Goal: Task Accomplishment & Management: Use online tool/utility

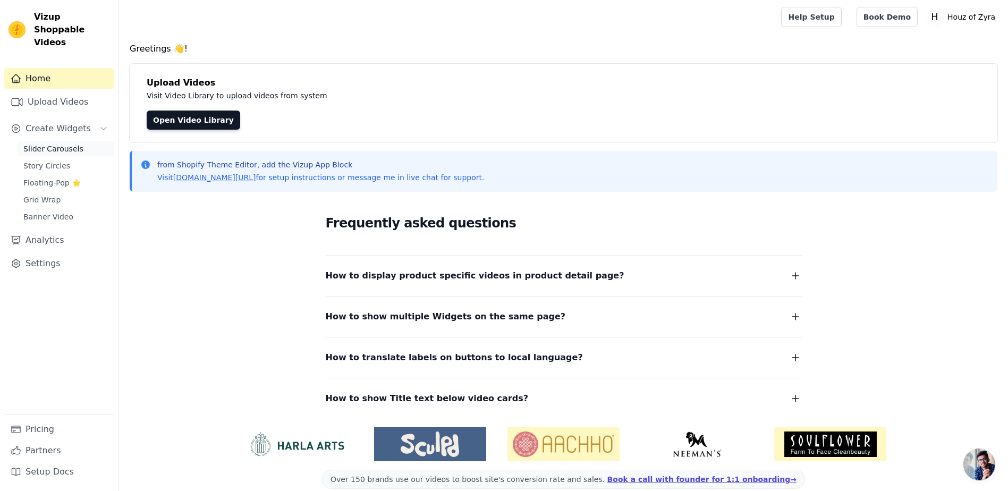
click at [49, 141] on link "Slider Carousels" at bounding box center [65, 148] width 97 height 15
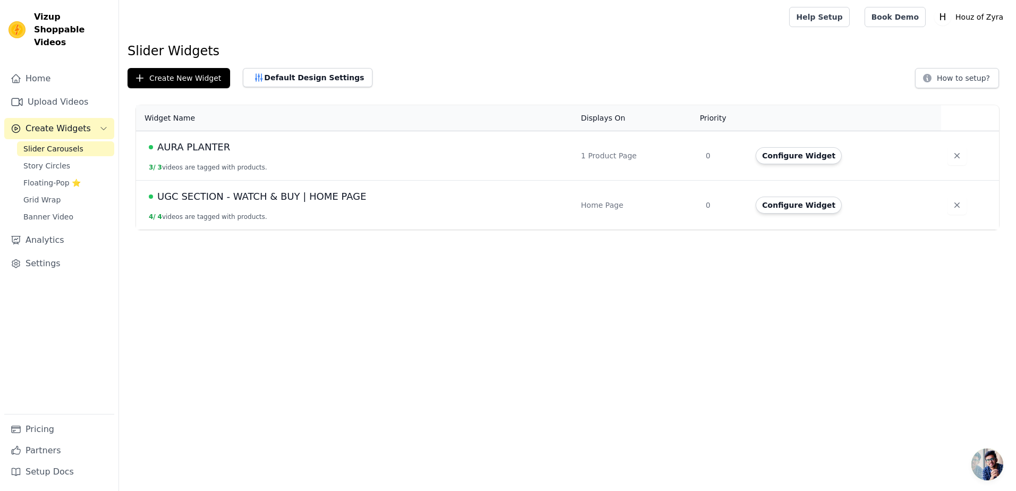
click at [222, 144] on span "AURA PLANTER" at bounding box center [193, 147] width 73 height 15
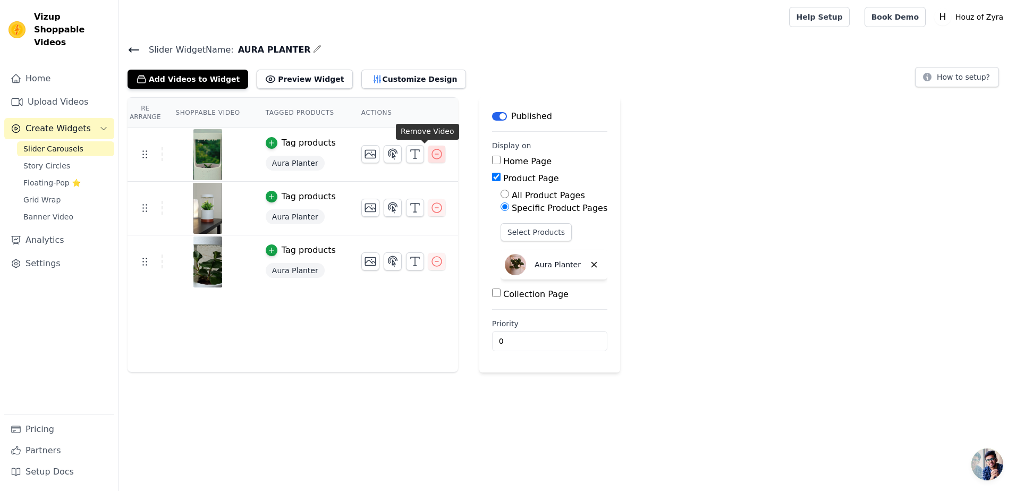
click at [430, 152] on icon "button" at bounding box center [436, 154] width 13 height 13
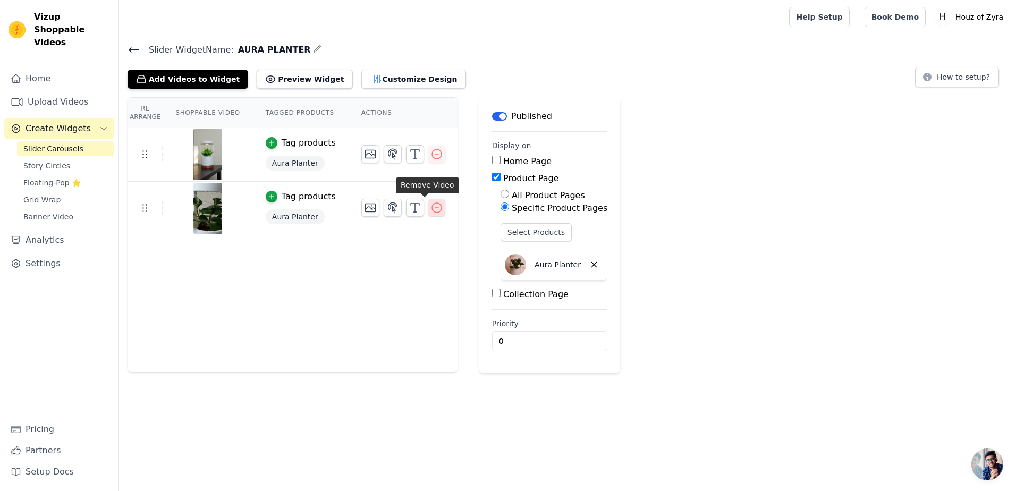
click at [430, 209] on icon "button" at bounding box center [436, 207] width 13 height 13
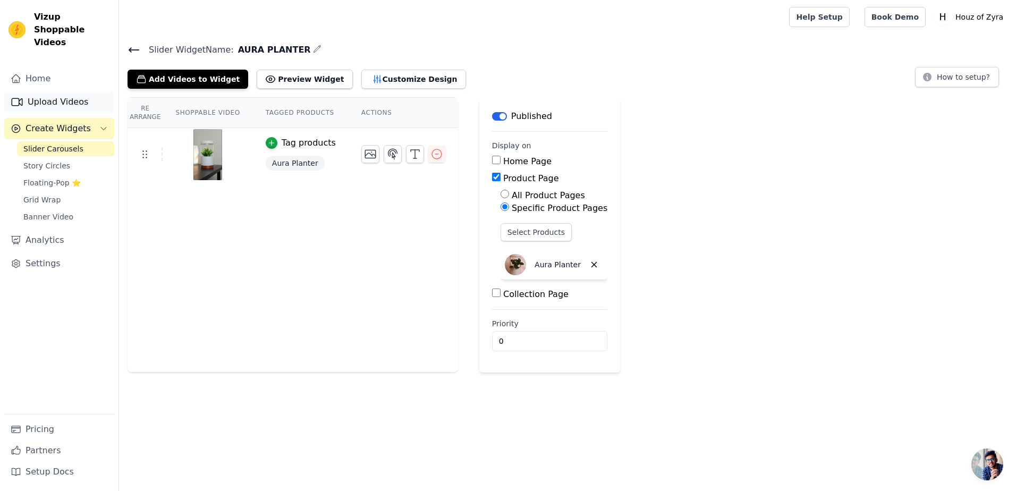
click at [47, 91] on link "Upload Videos" at bounding box center [59, 101] width 110 height 21
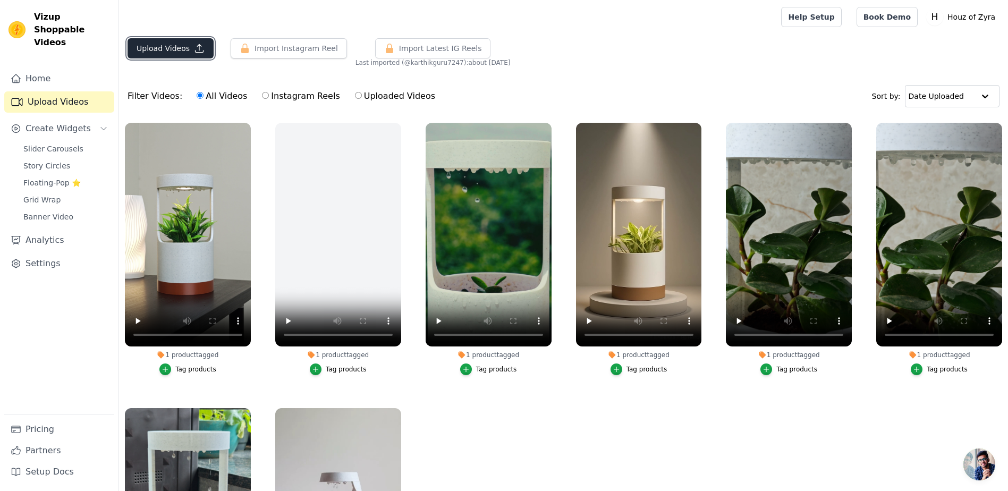
click at [165, 50] on button "Upload Videos" at bounding box center [170, 48] width 86 height 20
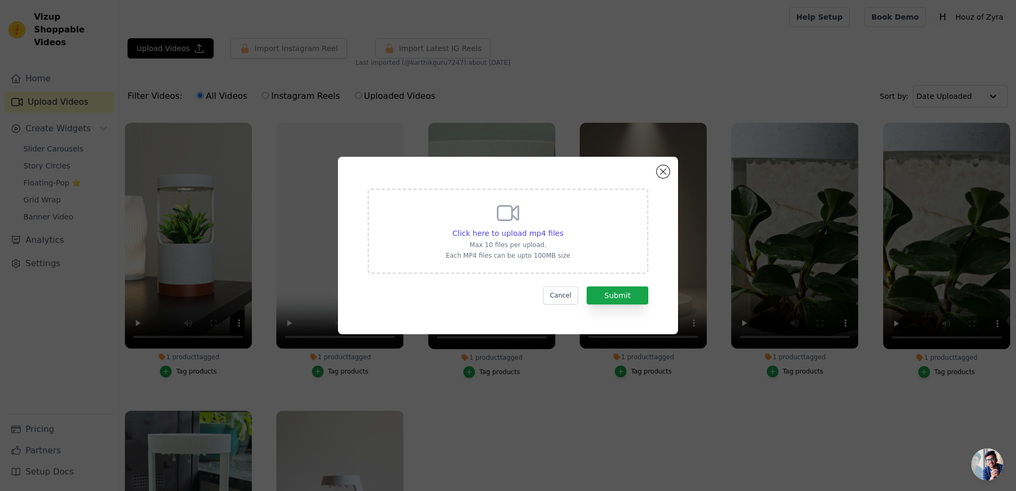
click at [518, 219] on icon at bounding box center [508, 213] width 21 height 14
click at [562, 227] on input "Click here to upload mp4 files Max 10 files per upload. Each MP4 files can be u…" at bounding box center [562, 227] width 1 height 1
type input "C:\fakepath\AURA FEATURE VIDEO.mp4"
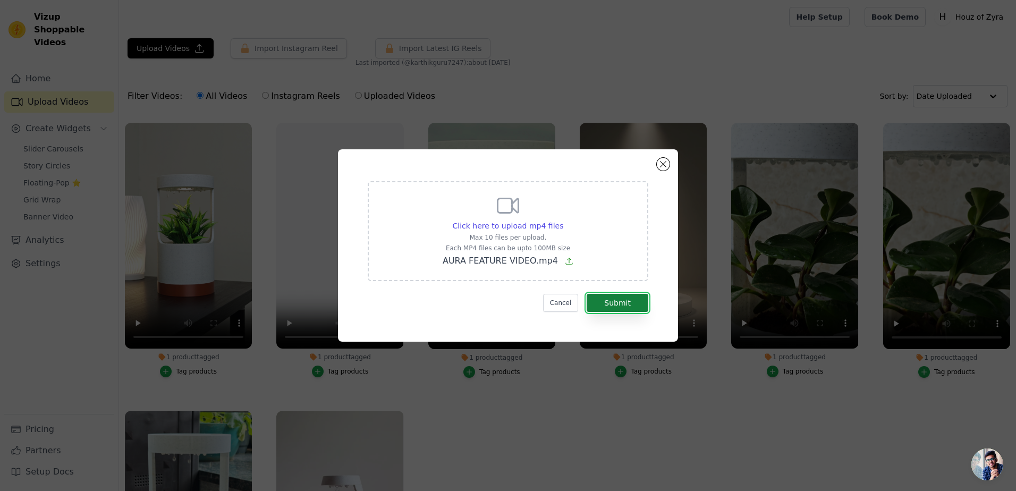
click at [625, 298] on button "Submit" at bounding box center [617, 303] width 62 height 18
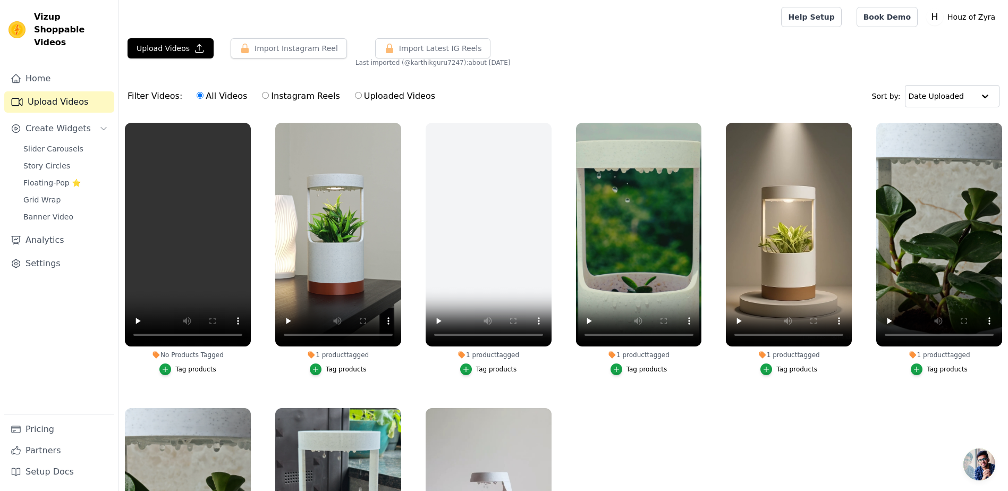
click at [175, 364] on button "Tag products" at bounding box center [187, 369] width 57 height 12
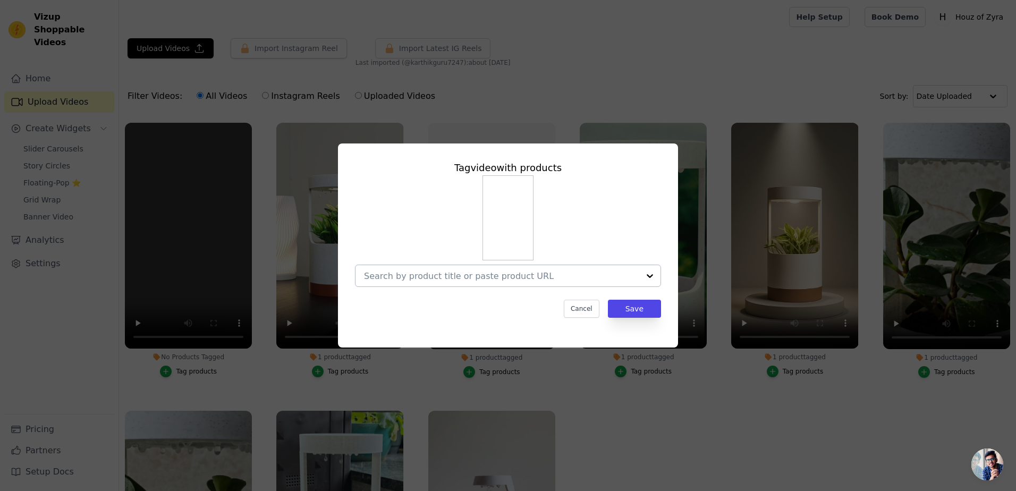
click at [491, 284] on div at bounding box center [501, 275] width 275 height 21
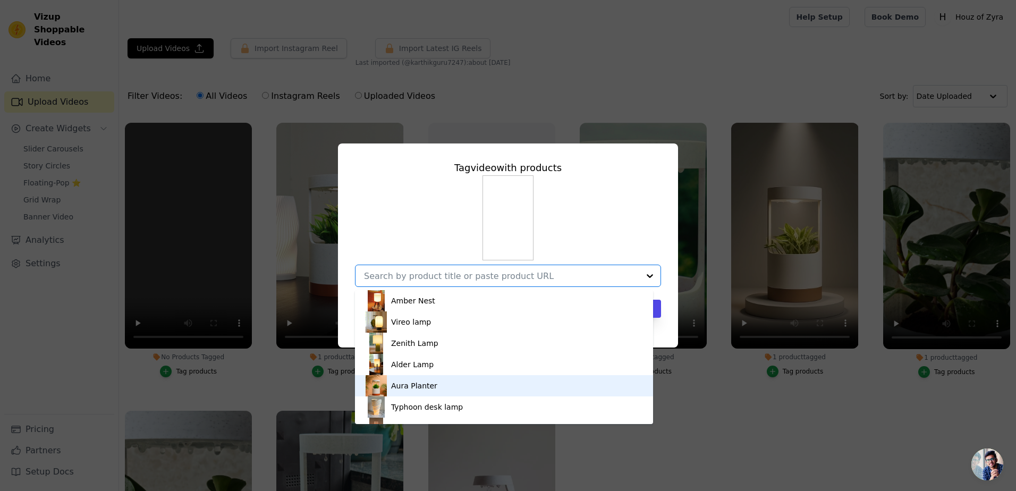
click at [428, 387] on div "Aura Planter" at bounding box center [414, 385] width 46 height 11
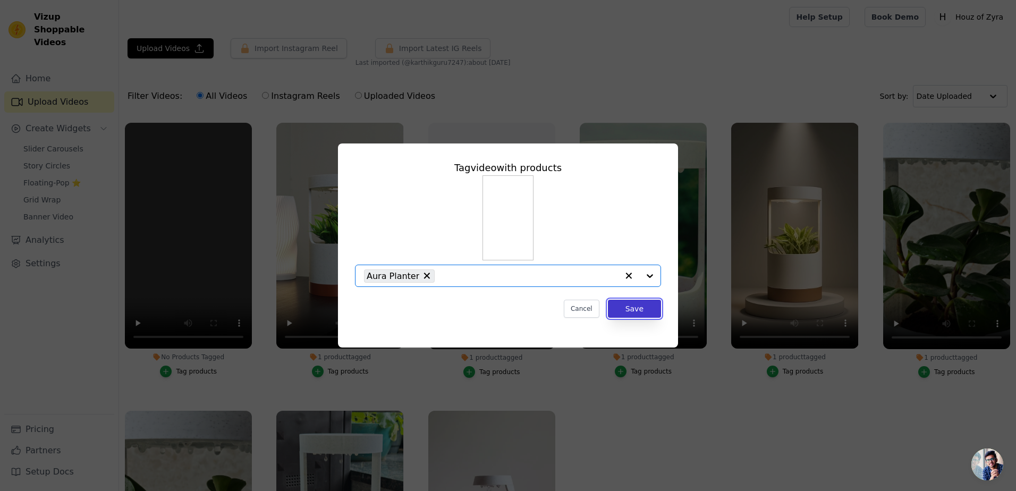
click at [651, 310] on button "Save" at bounding box center [634, 309] width 53 height 18
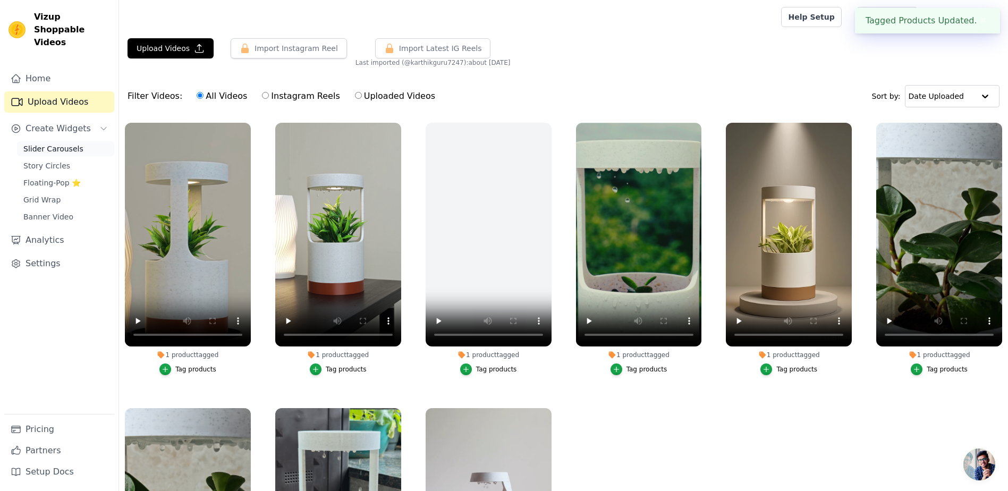
click at [35, 143] on span "Slider Carousels" at bounding box center [53, 148] width 60 height 11
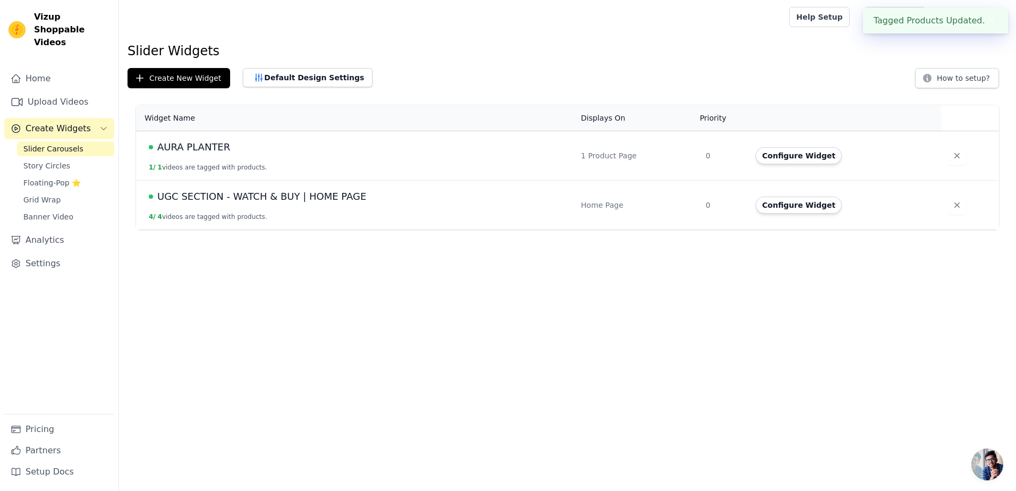
click at [175, 144] on span "AURA PLANTER" at bounding box center [193, 147] width 73 height 15
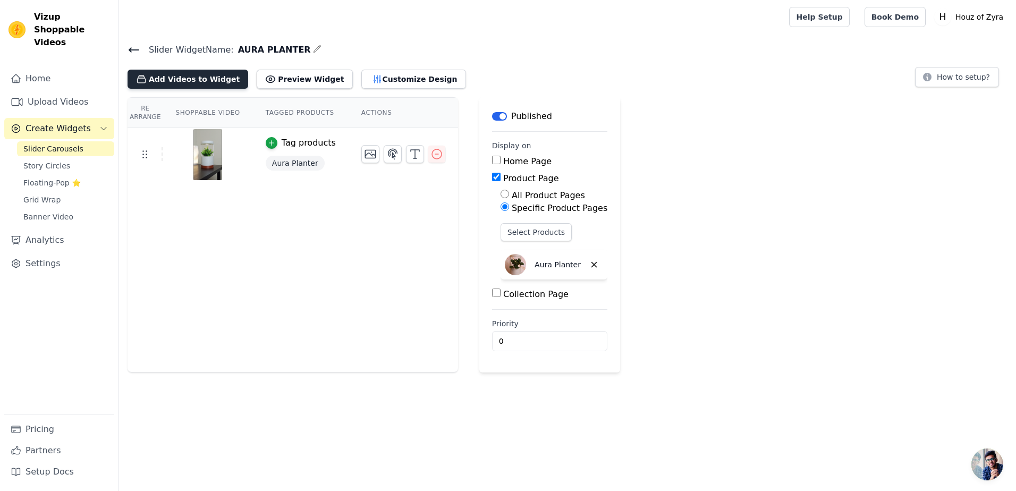
click at [192, 79] on button "Add Videos to Widget" at bounding box center [187, 79] width 121 height 19
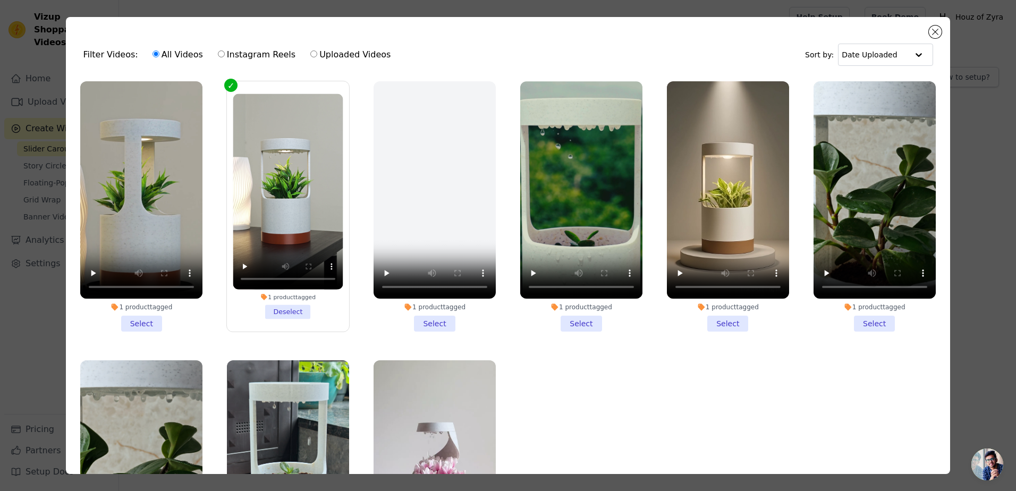
click at [137, 316] on li "1 product tagged Select" at bounding box center [141, 206] width 122 height 250
click at [0, 0] on input "1 product tagged Select" at bounding box center [0, 0] width 0 height 0
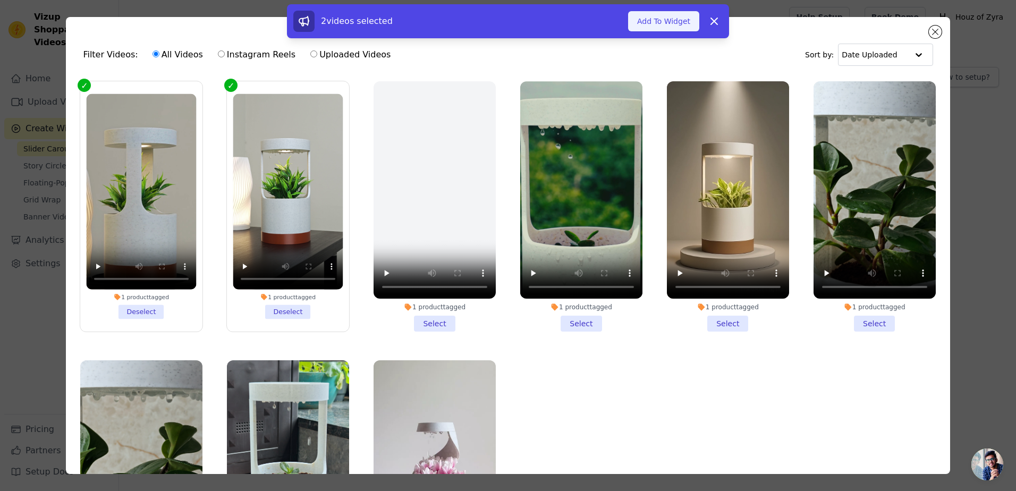
click at [655, 29] on button "Add To Widget" at bounding box center [663, 21] width 71 height 20
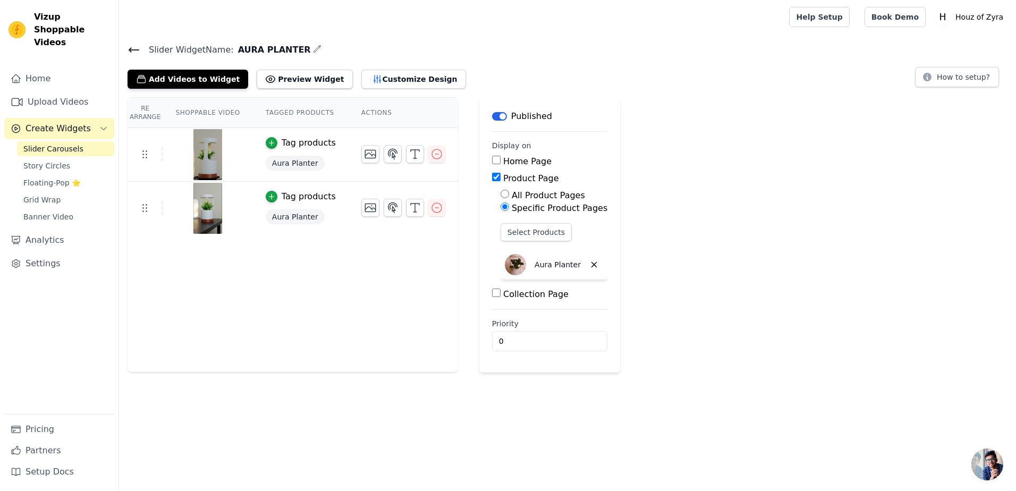
click at [343, 306] on div "Re Arrange Shoppable Video Tagged Products Actions Tag products Aura Planter Ta…" at bounding box center [292, 234] width 330 height 275
click at [56, 91] on link "Upload Videos" at bounding box center [59, 101] width 110 height 21
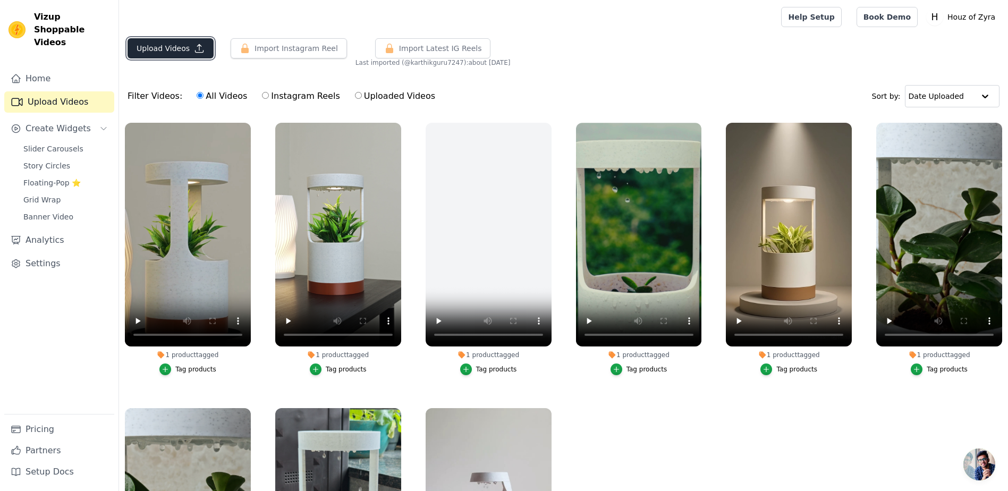
click at [179, 45] on button "Upload Videos" at bounding box center [170, 48] width 86 height 20
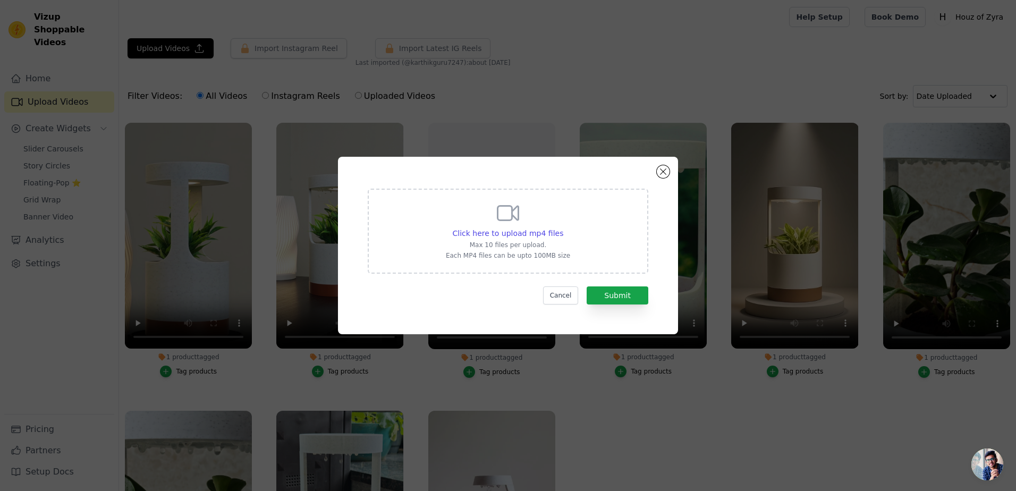
click at [508, 224] on icon at bounding box center [507, 212] width 25 height 25
click at [562, 227] on input "Click here to upload mp4 files Max 10 files per upload. Each MP4 files can be u…" at bounding box center [562, 227] width 1 height 1
type input "C:\fakepath\Untitled design (5).mp4"
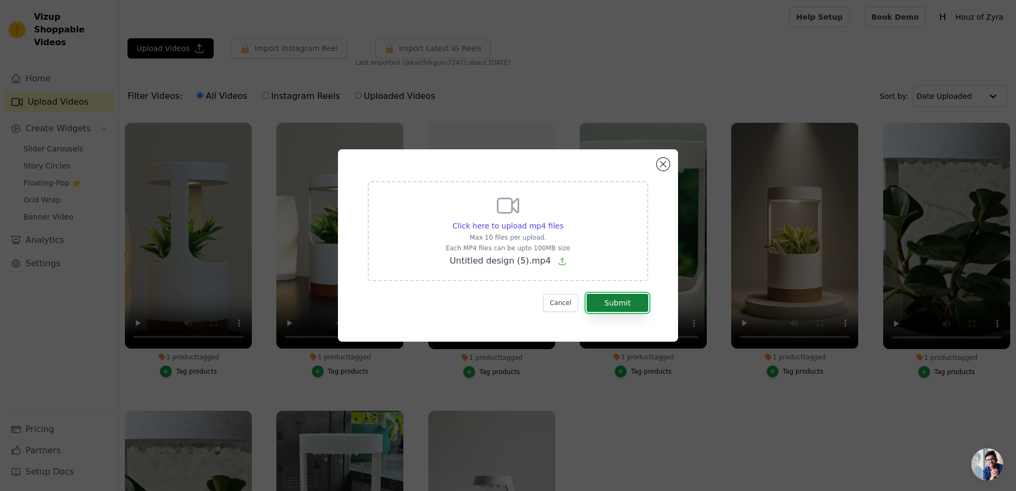
click at [631, 301] on button "Submit" at bounding box center [617, 303] width 62 height 18
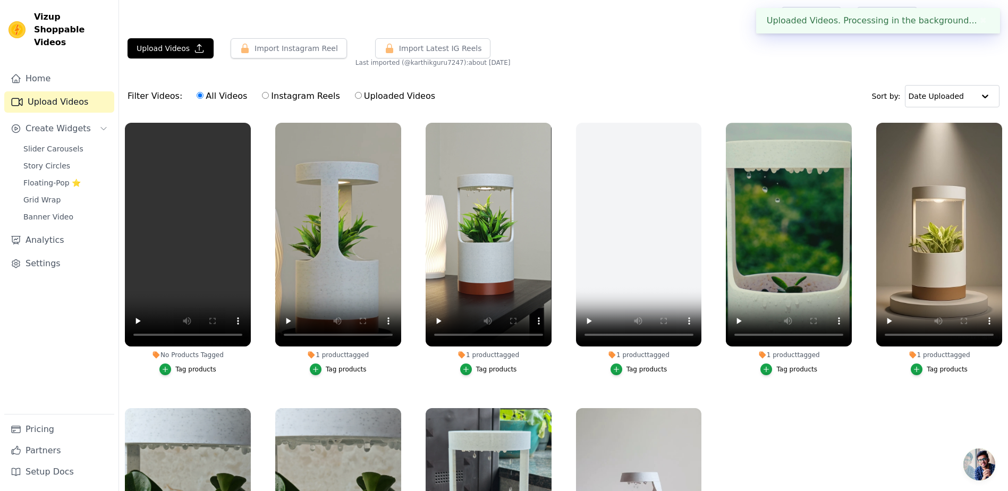
click at [189, 368] on div "Tag products" at bounding box center [195, 369] width 41 height 8
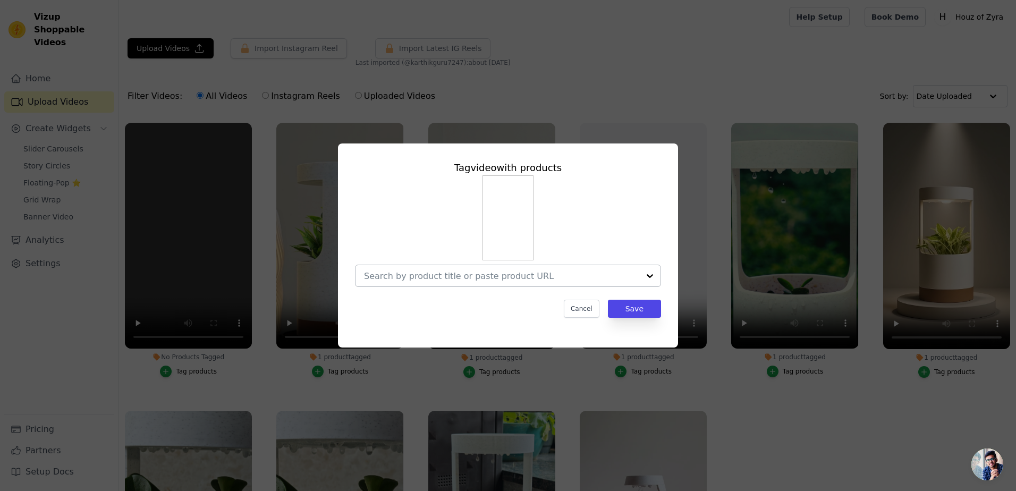
click at [515, 280] on input "No Products Tagged Tag video with products Cancel Save Tag products" at bounding box center [501, 276] width 275 height 10
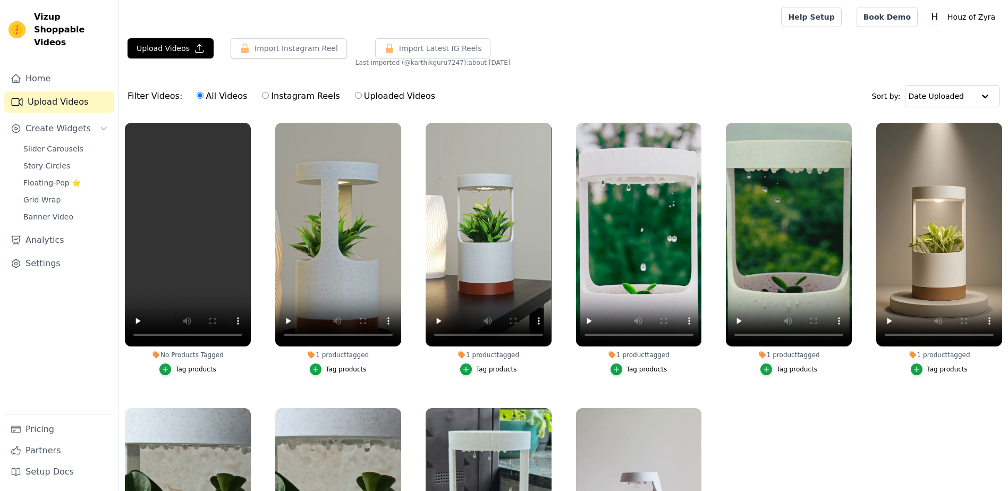
click at [192, 372] on button "Tag products" at bounding box center [187, 369] width 57 height 12
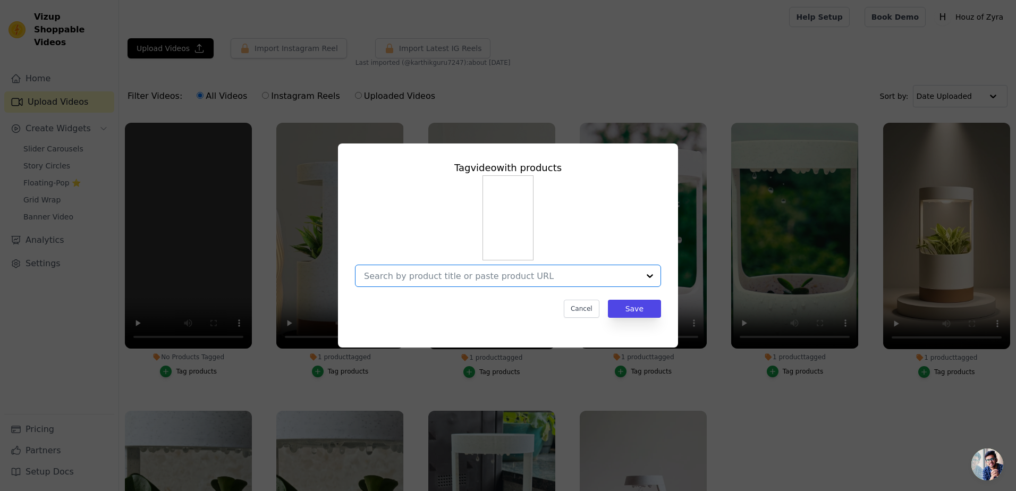
click at [526, 279] on input "No Products Tagged Tag video with products Option undefined, selected. Select i…" at bounding box center [501, 276] width 275 height 10
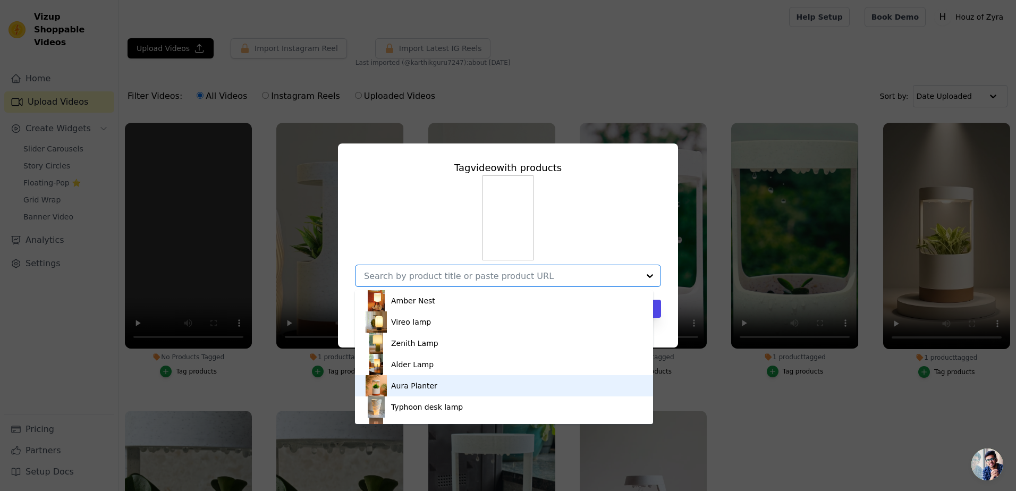
click at [411, 381] on div "Aura Planter" at bounding box center [414, 385] width 46 height 11
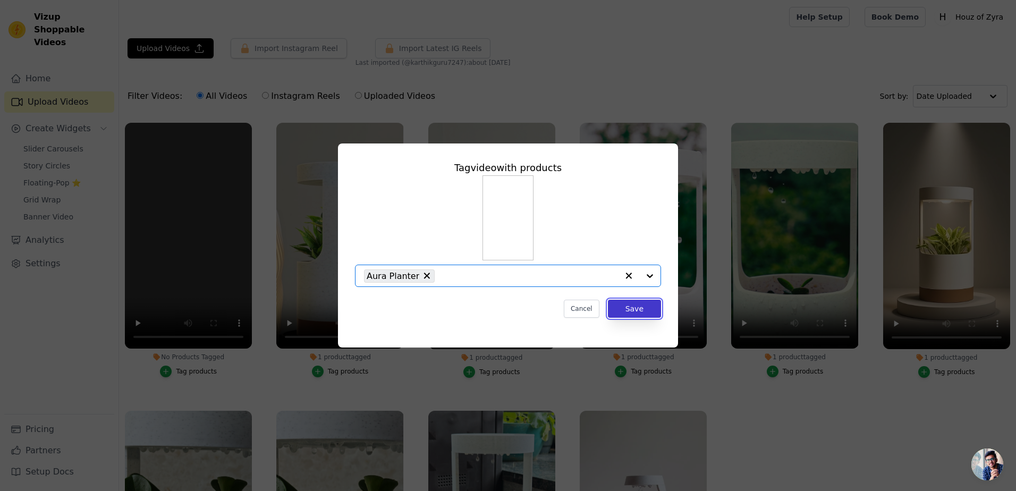
click at [643, 311] on button "Save" at bounding box center [634, 309] width 53 height 18
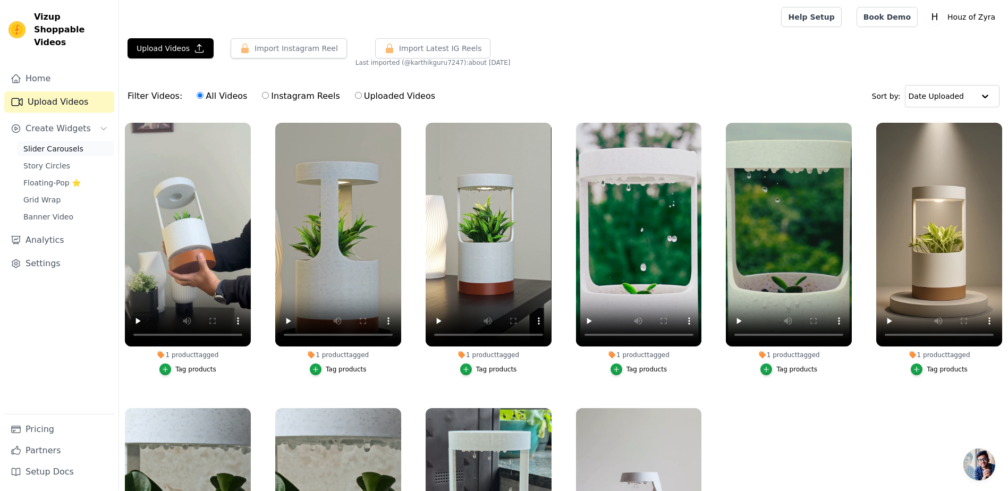
click at [43, 143] on span "Slider Carousels" at bounding box center [53, 148] width 60 height 11
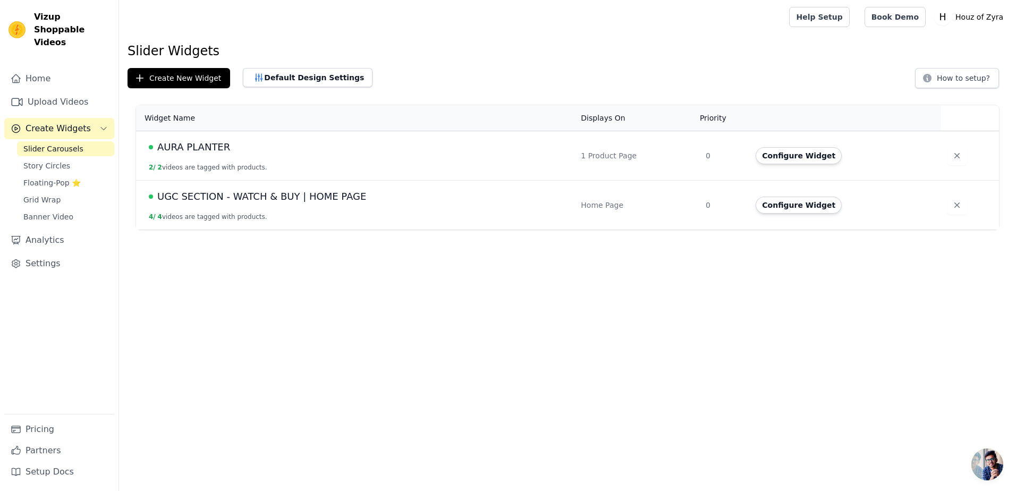
click at [354, 229] on html "Vizup Shoppable Videos Home Upload Videos Create Widgets Slider Carousels Story…" at bounding box center [508, 114] width 1016 height 229
click at [212, 148] on span "AURA PLANTER" at bounding box center [193, 147] width 73 height 15
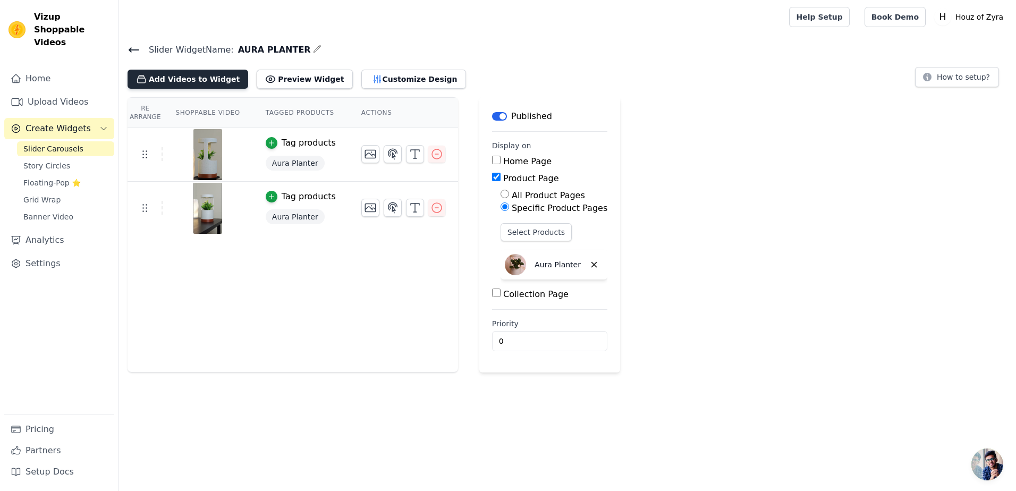
click at [164, 75] on button "Add Videos to Widget" at bounding box center [187, 79] width 121 height 19
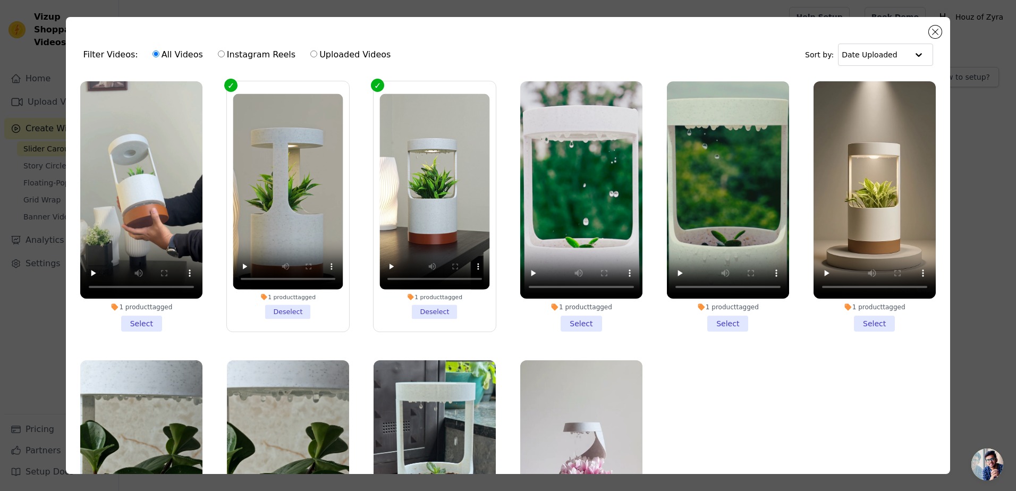
click at [135, 318] on li "1 product tagged Select" at bounding box center [141, 206] width 122 height 250
click at [0, 0] on input "1 product tagged Select" at bounding box center [0, 0] width 0 height 0
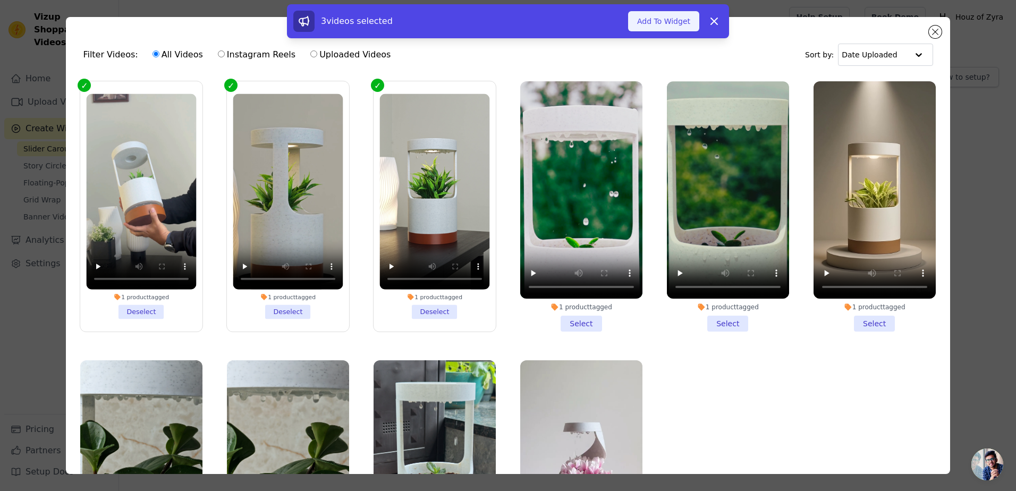
click at [659, 21] on button "Add To Widget" at bounding box center [663, 21] width 71 height 20
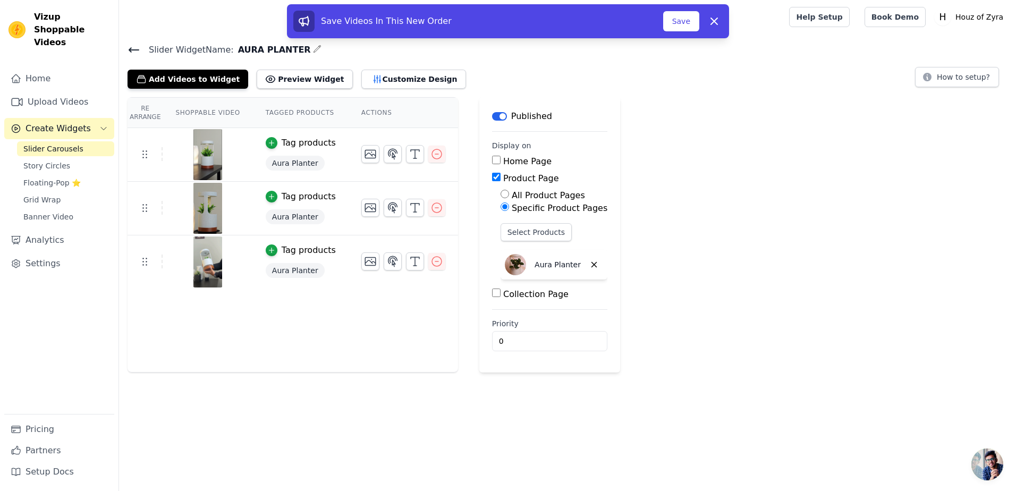
click at [297, 144] on div "Tag products" at bounding box center [308, 142] width 54 height 13
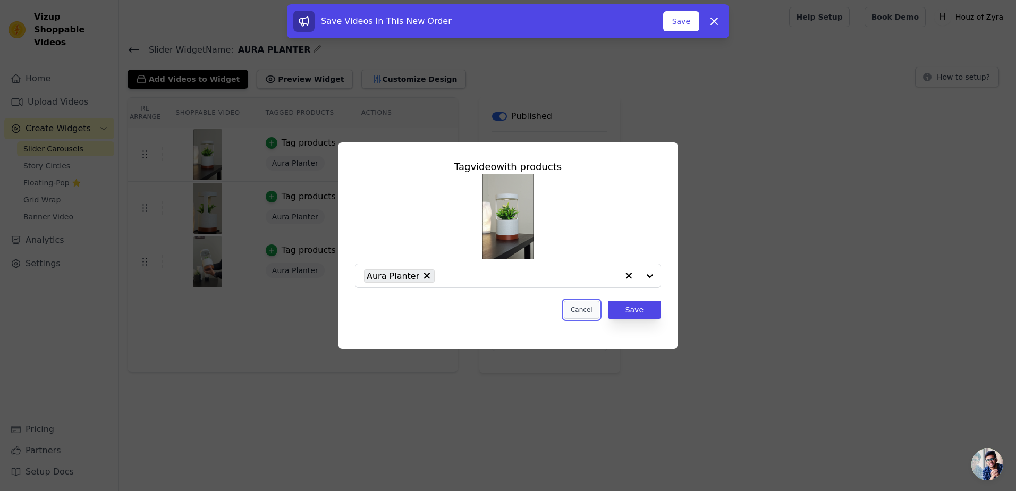
click at [577, 309] on button "Cancel" at bounding box center [582, 310] width 36 height 18
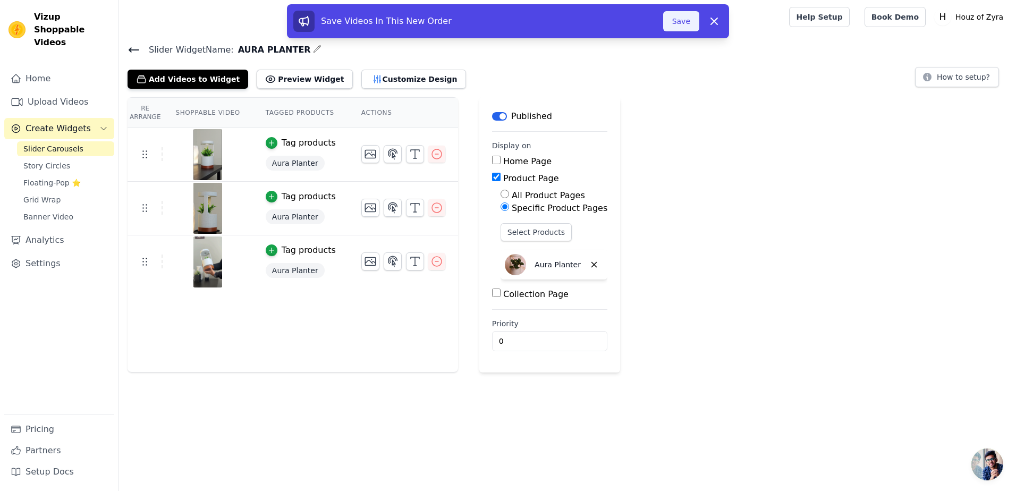
click at [685, 21] on button "Save" at bounding box center [681, 21] width 36 height 20
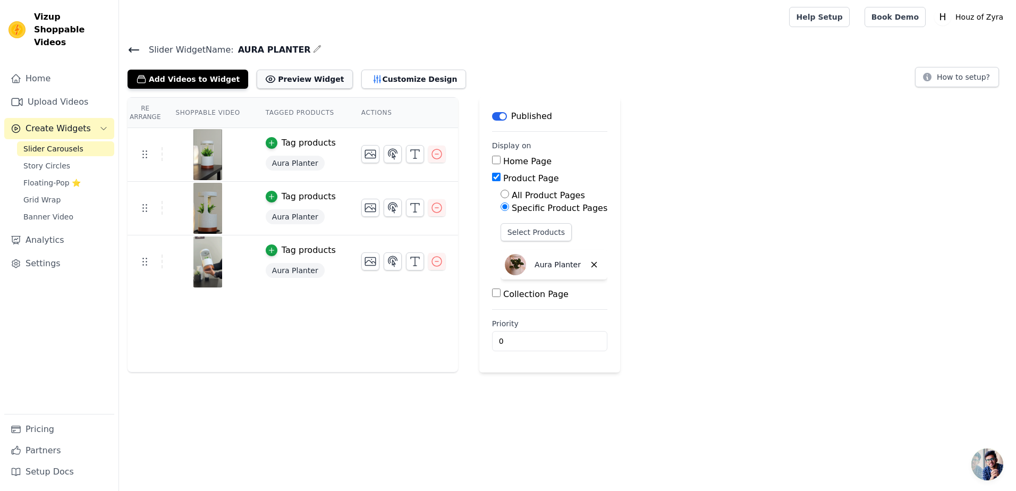
click at [297, 77] on button "Preview Widget" at bounding box center [305, 79] width 96 height 19
click at [366, 79] on button "Customize Design" at bounding box center [413, 79] width 105 height 19
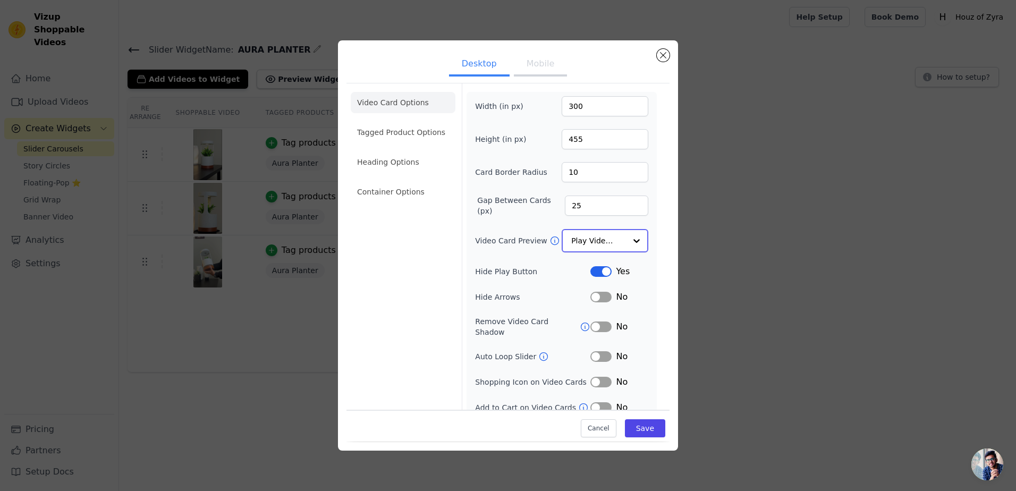
click at [601, 239] on input "Video Card Preview" at bounding box center [598, 240] width 55 height 21
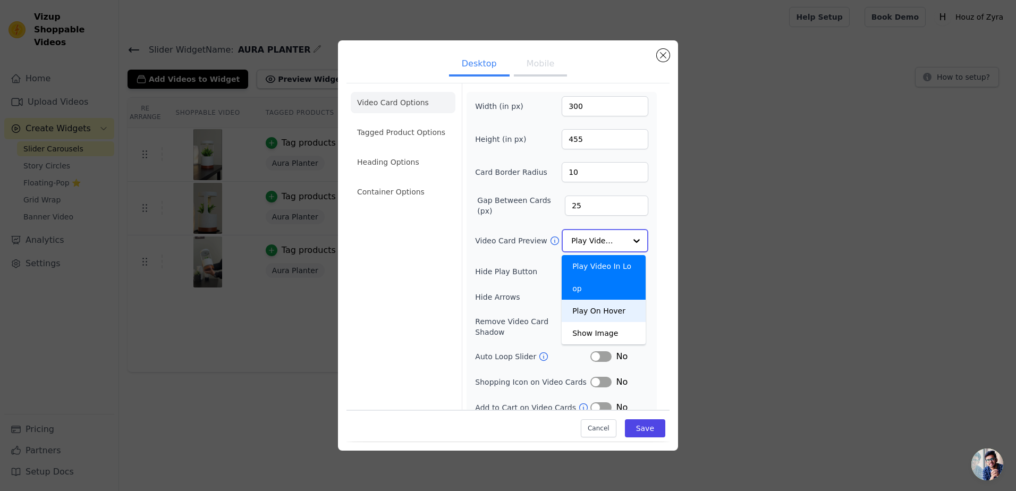
click at [597, 300] on div "Play On Hover" at bounding box center [603, 311] width 84 height 22
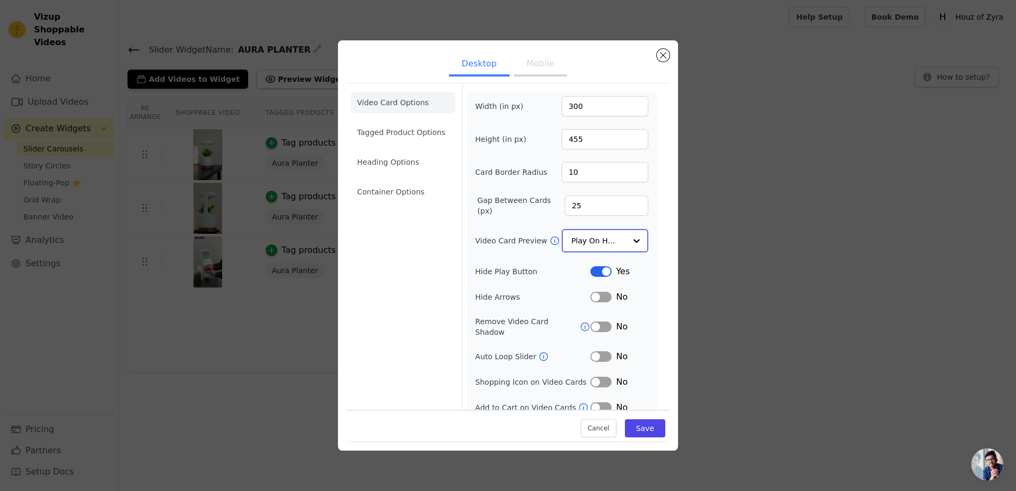
click at [626, 246] on div at bounding box center [636, 240] width 21 height 21
click at [610, 263] on div "Play Video In Loop" at bounding box center [603, 277] width 84 height 45
click at [598, 266] on button "Label" at bounding box center [600, 267] width 21 height 11
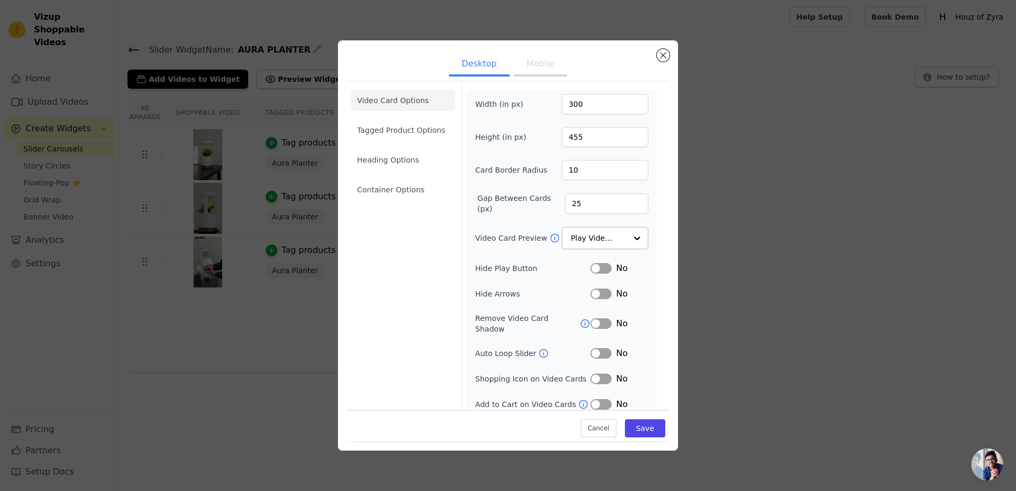
click at [540, 74] on button "Mobile" at bounding box center [540, 64] width 53 height 23
click at [594, 280] on div "Width (in px) 300 Height (in px) 455 Card Border Radius 10 Gap Between Cards (p…" at bounding box center [561, 265] width 173 height 342
click at [594, 263] on button "Label" at bounding box center [600, 268] width 21 height 11
click at [646, 427] on button "Save" at bounding box center [645, 429] width 40 height 18
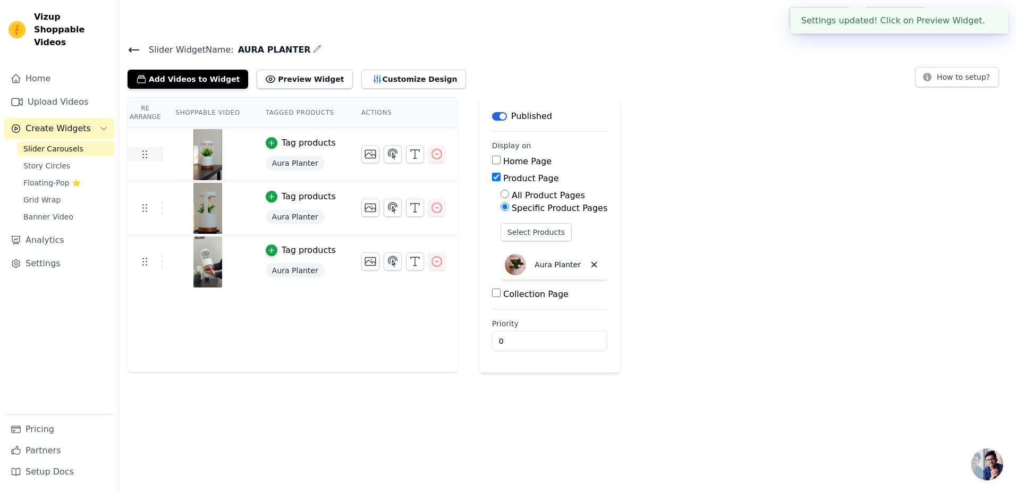
click at [142, 155] on icon at bounding box center [144, 154] width 13 height 13
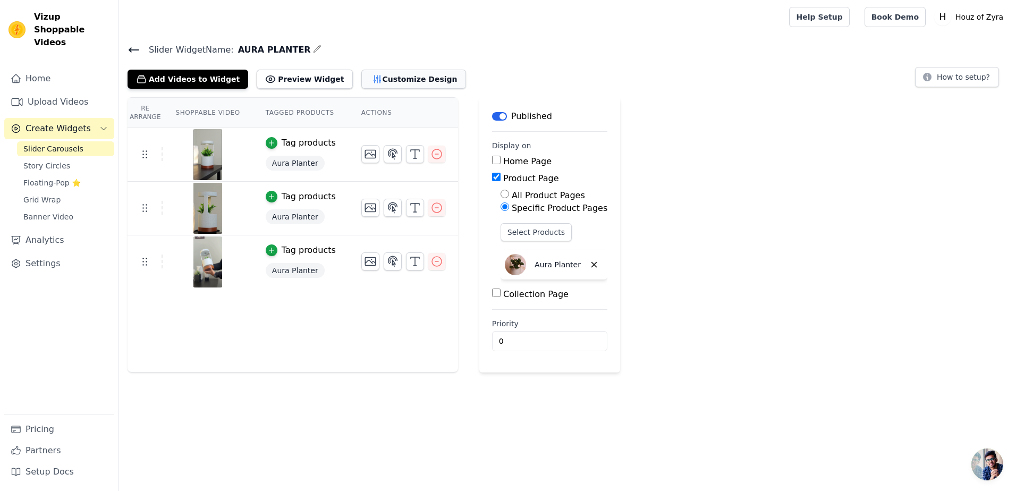
click at [365, 79] on button "Customize Design" at bounding box center [413, 79] width 105 height 19
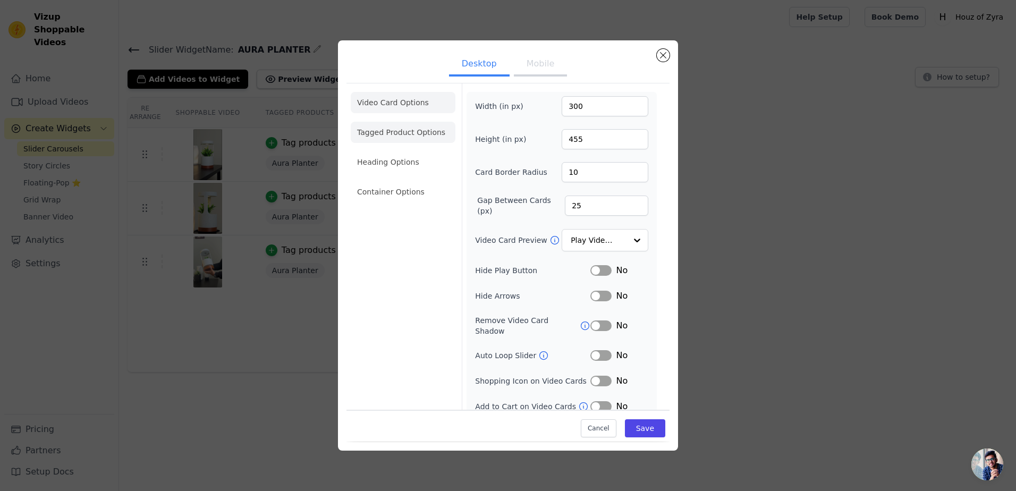
click at [396, 132] on li "Tagged Product Options" at bounding box center [403, 132] width 105 height 21
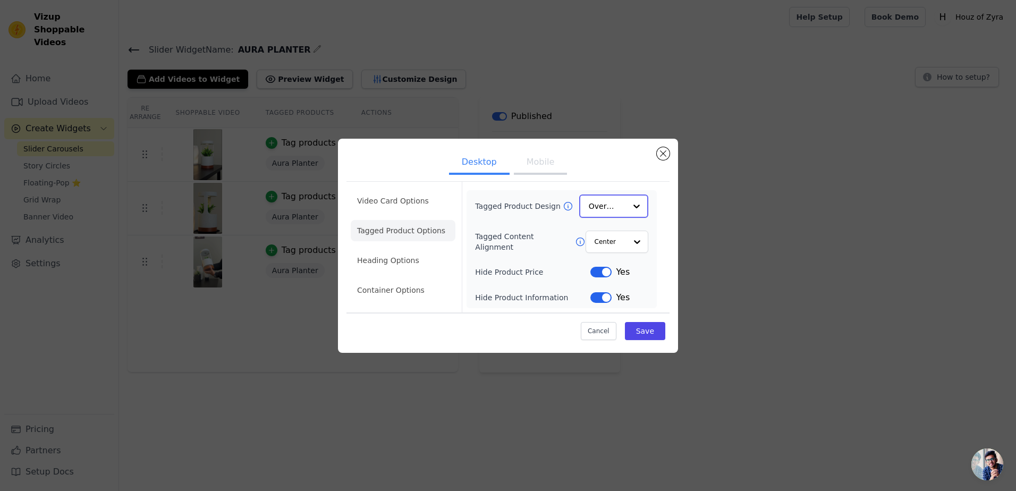
click at [628, 203] on div at bounding box center [636, 205] width 21 height 21
click at [632, 173] on ul "Desktop Mobile" at bounding box center [507, 164] width 323 height 32
click at [420, 260] on li "Heading Options" at bounding box center [403, 260] width 105 height 21
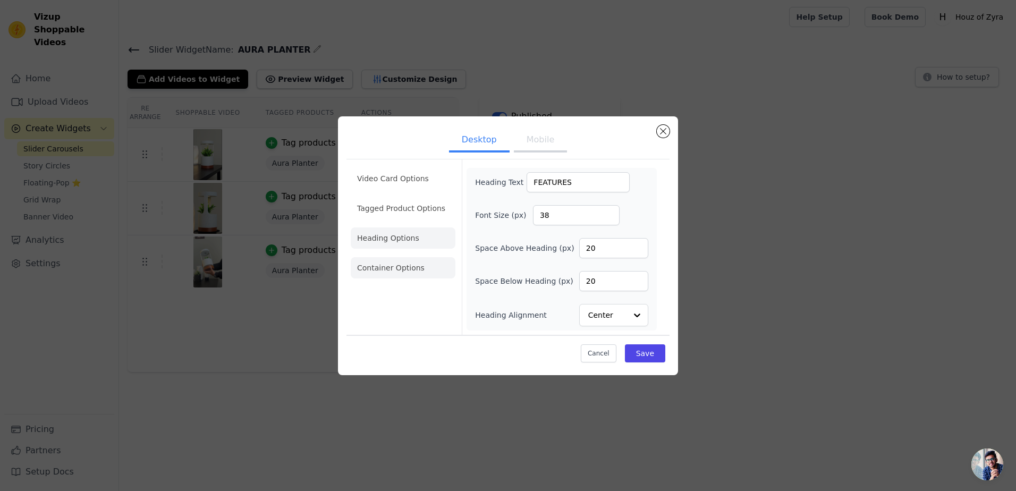
click at [415, 264] on li "Container Options" at bounding box center [403, 267] width 105 height 21
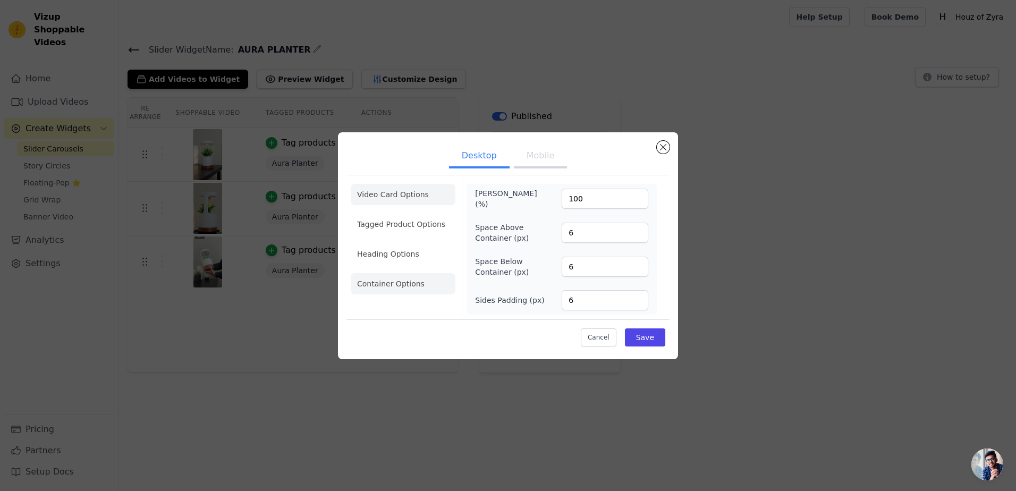
click at [411, 192] on li "Video Card Options" at bounding box center [403, 194] width 105 height 21
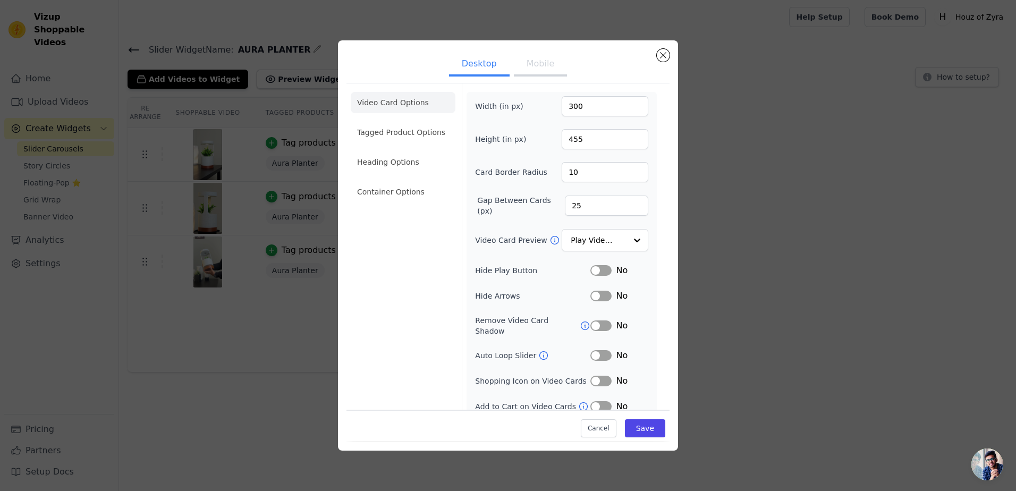
click at [595, 376] on button "Label" at bounding box center [600, 381] width 21 height 11
click at [644, 428] on button "Save" at bounding box center [645, 429] width 40 height 18
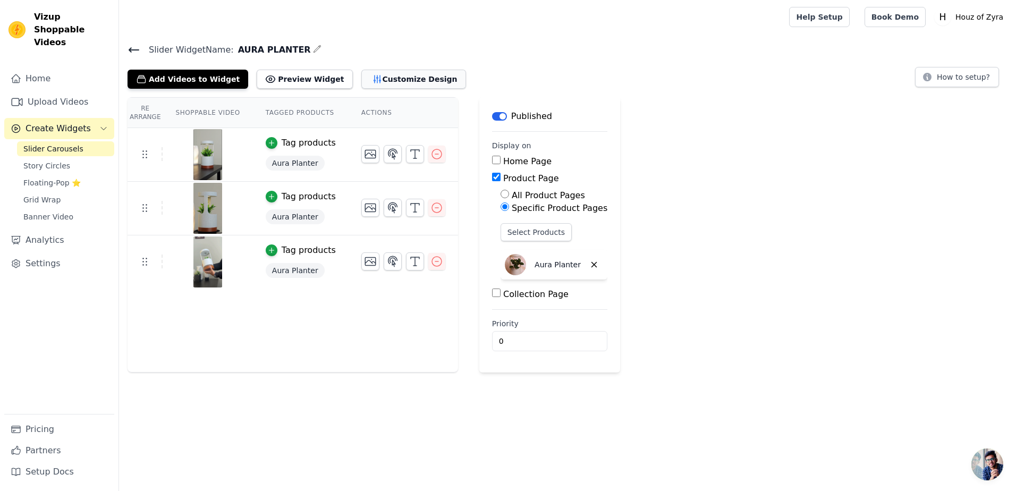
click at [368, 70] on button "Customize Design" at bounding box center [413, 79] width 105 height 19
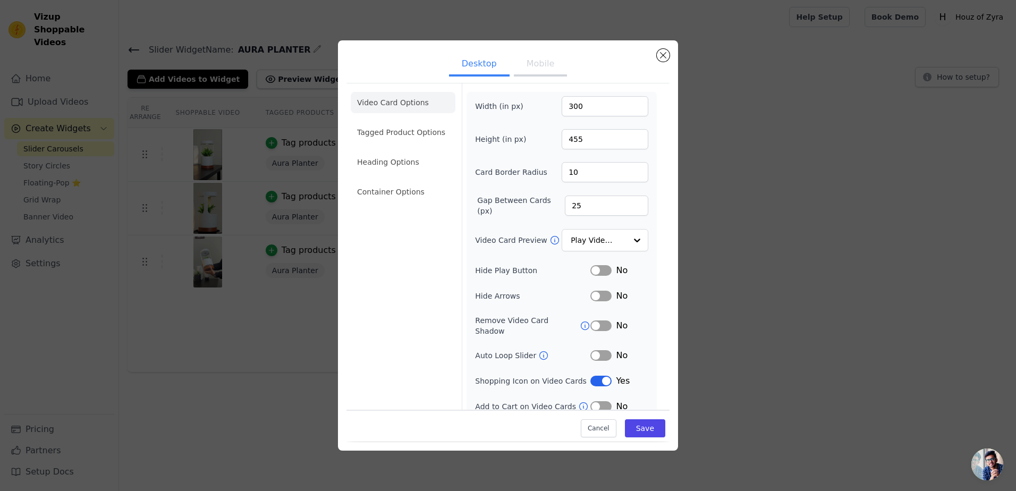
click at [596, 376] on button "Label" at bounding box center [600, 381] width 21 height 11
click at [645, 440] on div "Cancel Save" at bounding box center [507, 426] width 323 height 32
click at [646, 425] on button "Save" at bounding box center [645, 429] width 40 height 18
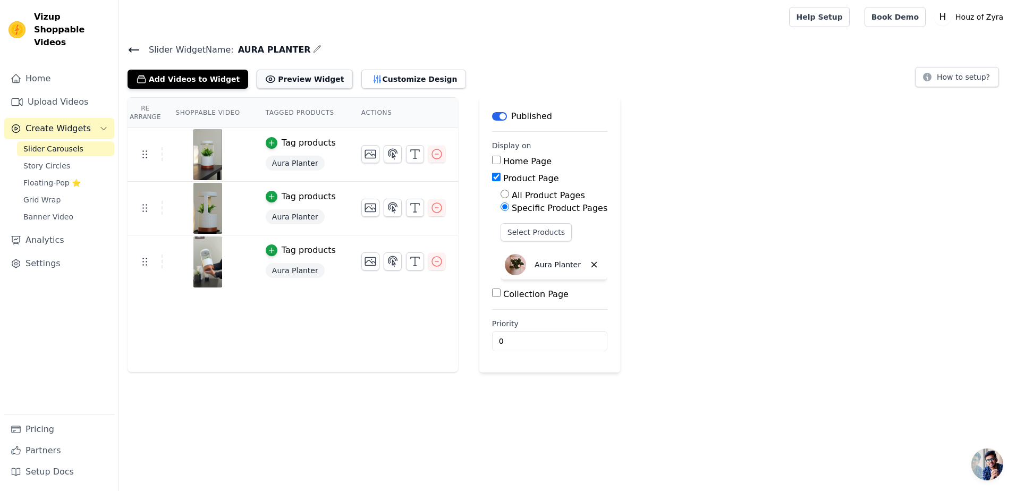
click at [276, 78] on button "Preview Widget" at bounding box center [305, 79] width 96 height 19
click at [195, 263] on img at bounding box center [208, 261] width 30 height 51
click at [379, 80] on button "Customize Design" at bounding box center [413, 79] width 105 height 19
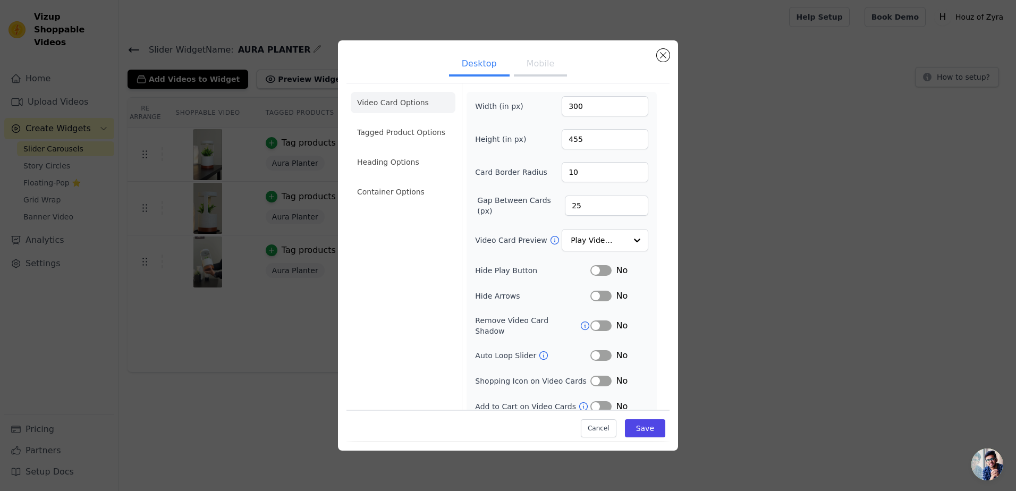
click at [618, 227] on div "Width (in px) 300 Height (in px) 455 Card Border Radius 10 Gap Between Cards (p…" at bounding box center [561, 254] width 173 height 317
click at [613, 233] on input "Video Card Preview" at bounding box center [598, 240] width 55 height 21
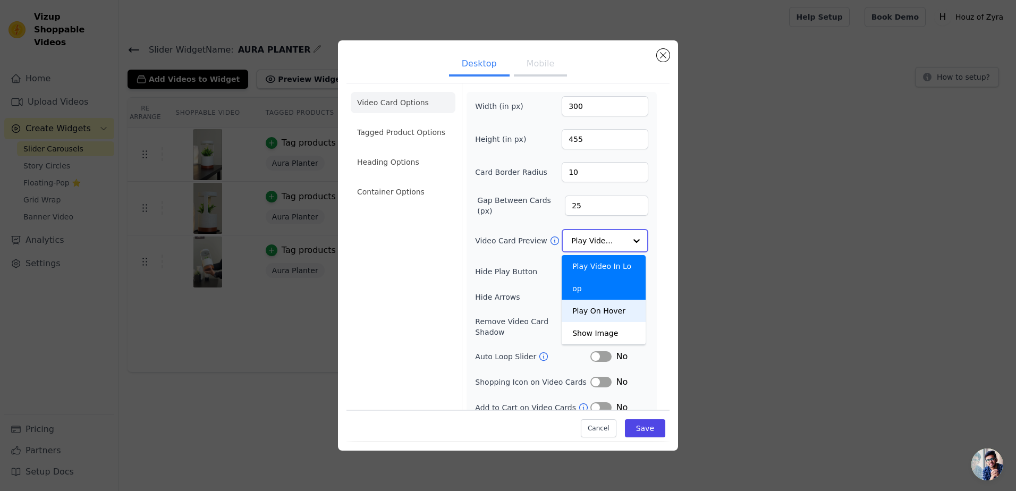
click at [604, 300] on div "Play On Hover" at bounding box center [603, 311] width 84 height 22
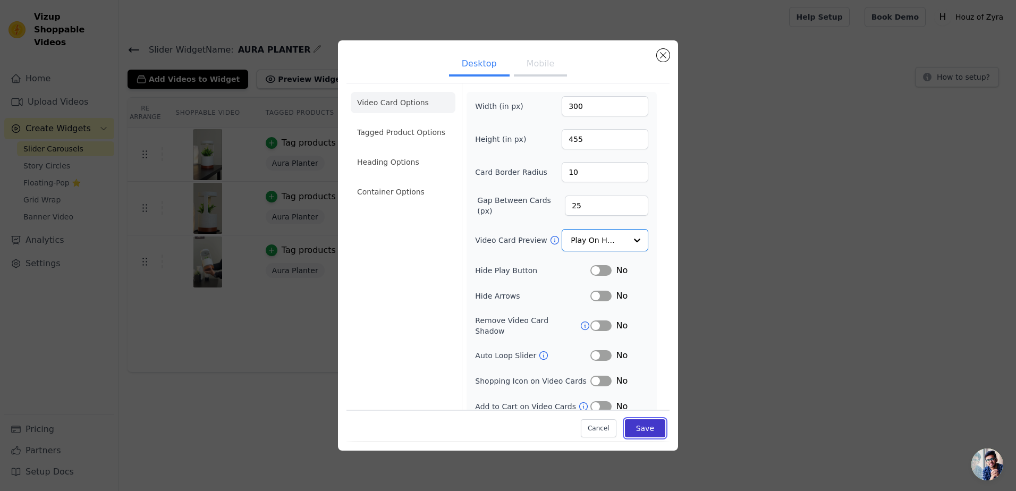
click at [637, 431] on button "Save" at bounding box center [645, 429] width 40 height 18
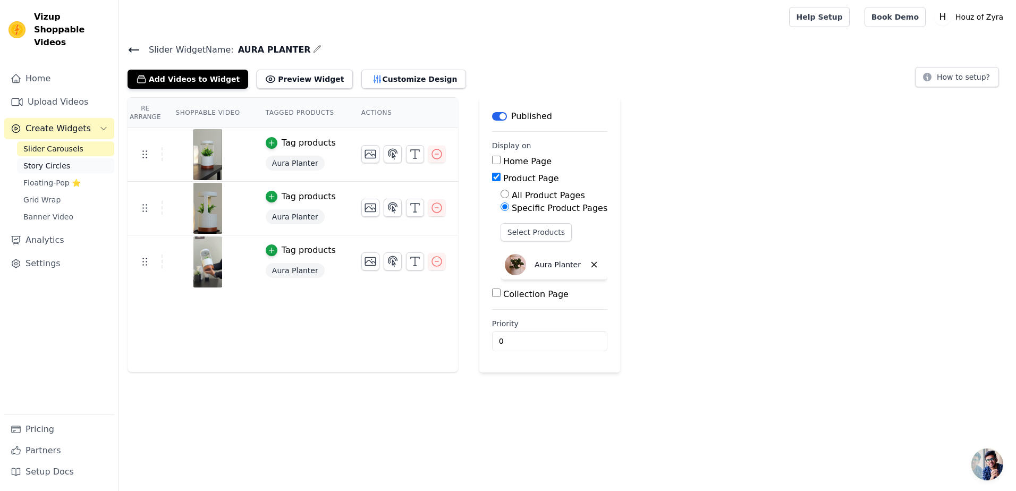
click at [66, 158] on link "Story Circles" at bounding box center [65, 165] width 97 height 15
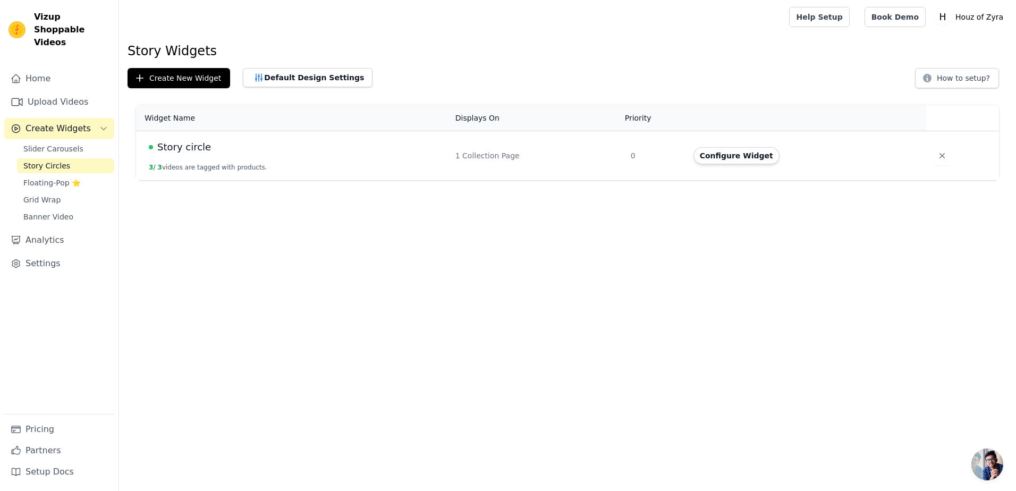
click at [238, 146] on div "Story circle" at bounding box center [296, 147] width 294 height 15
click at [162, 149] on span "Story circle" at bounding box center [184, 147] width 54 height 15
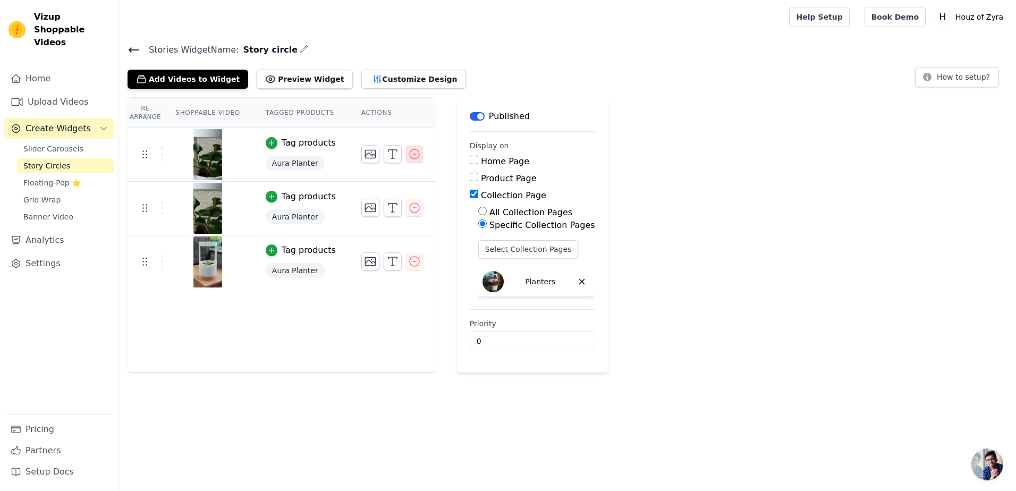
click at [406, 160] on button "button" at bounding box center [414, 154] width 17 height 17
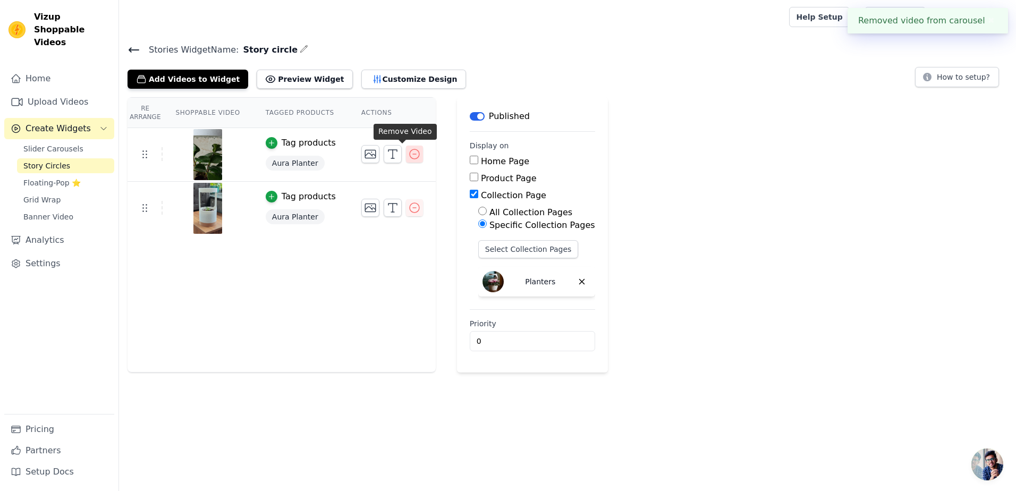
click at [408, 159] on icon "button" at bounding box center [414, 154] width 13 height 13
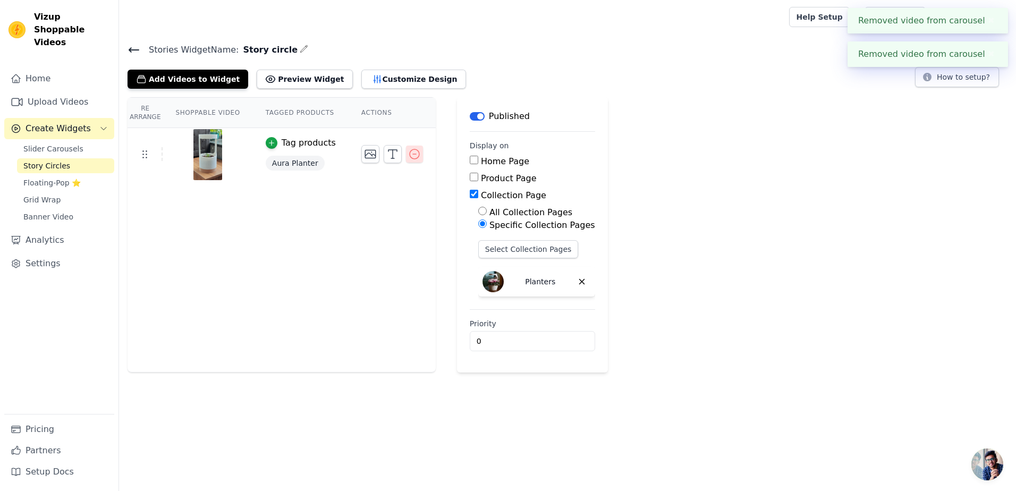
click at [408, 150] on icon "button" at bounding box center [414, 154] width 13 height 13
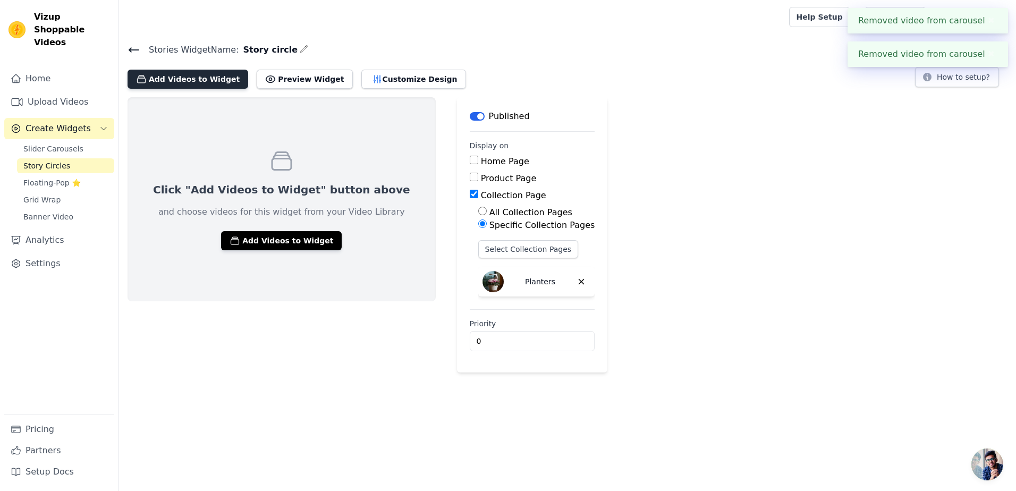
click at [192, 78] on button "Add Videos to Widget" at bounding box center [187, 79] width 121 height 19
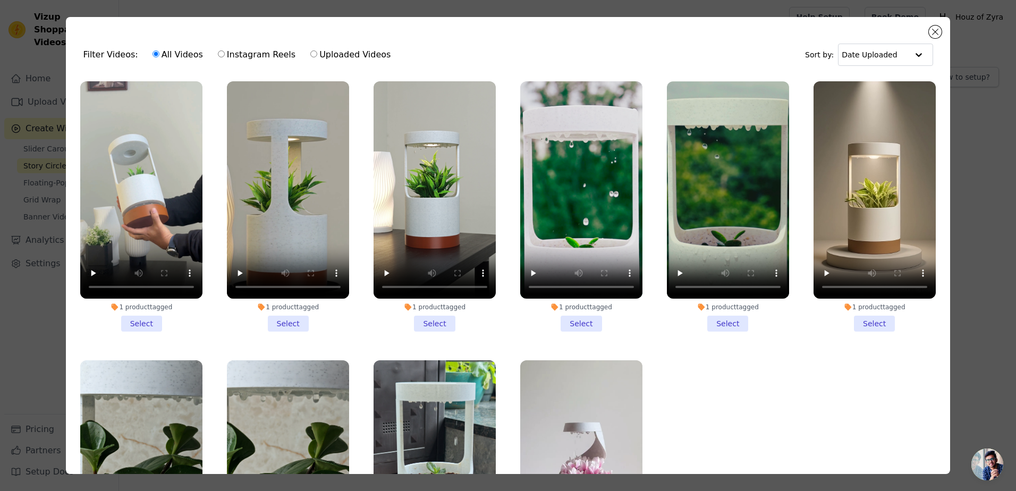
click at [437, 319] on li "1 product tagged Select" at bounding box center [434, 206] width 122 height 250
click at [0, 0] on input "1 product tagged Select" at bounding box center [0, 0] width 0 height 0
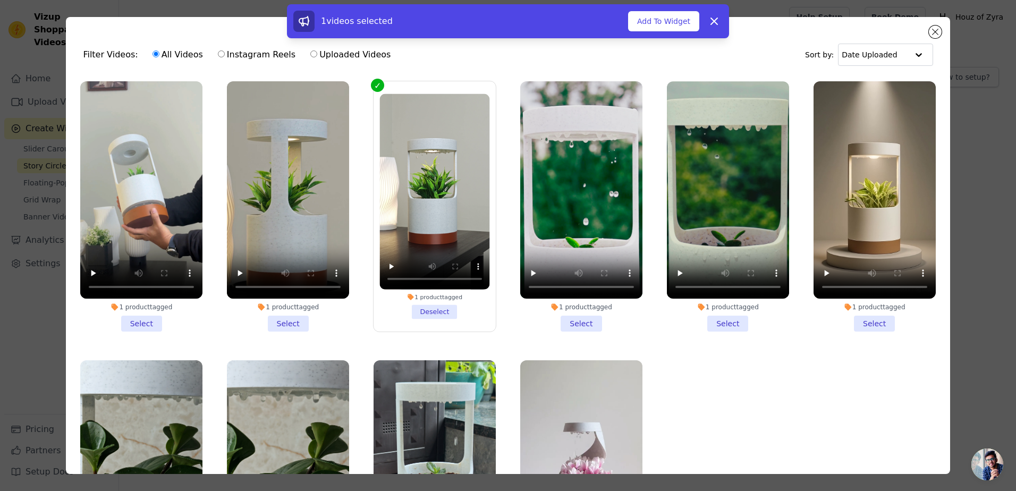
click at [576, 318] on li "1 product tagged Select" at bounding box center [581, 206] width 122 height 250
click at [0, 0] on input "1 product tagged Select" at bounding box center [0, 0] width 0 height 0
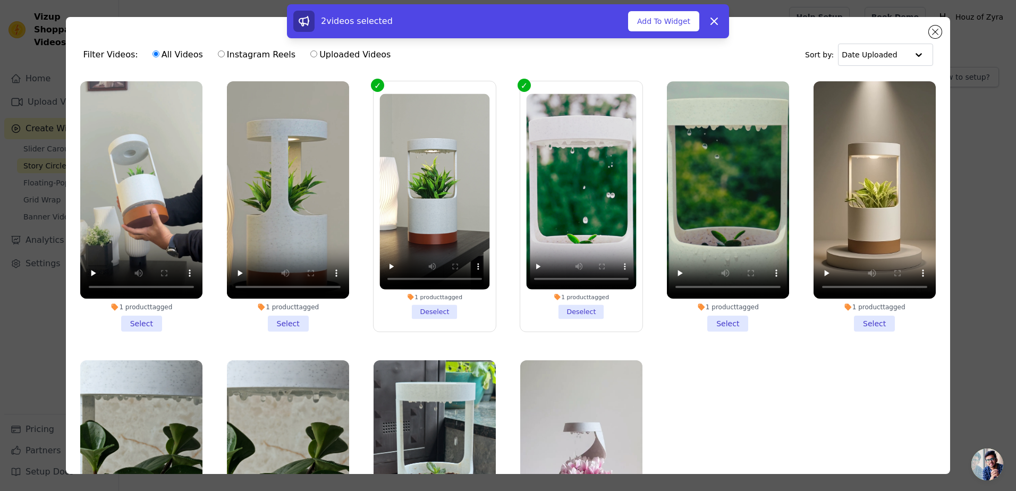
click at [561, 314] on li "1 product tagged Deselect" at bounding box center [581, 206] width 110 height 225
click at [0, 0] on input "1 product tagged Deselect" at bounding box center [0, 0] width 0 height 0
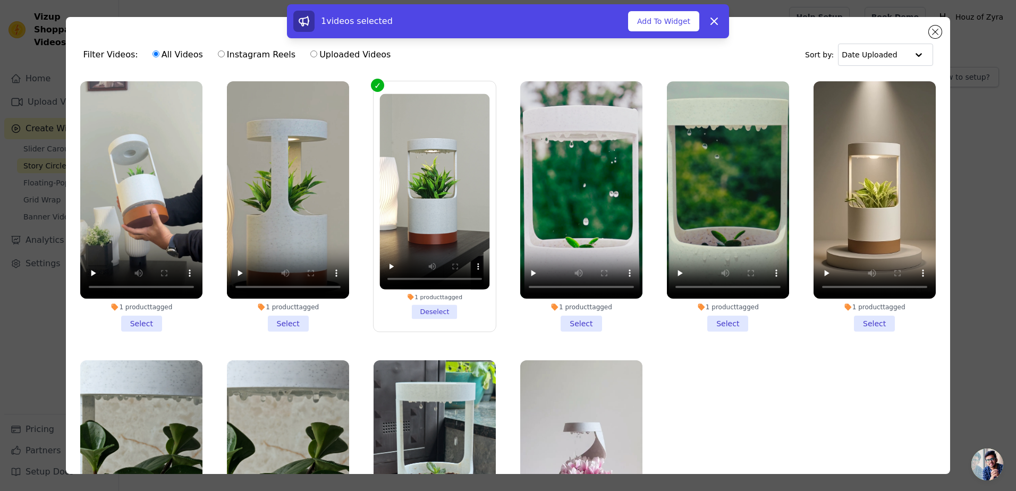
click at [708, 315] on li "1 product tagged Select" at bounding box center [728, 206] width 122 height 250
click at [0, 0] on input "1 product tagged Select" at bounding box center [0, 0] width 0 height 0
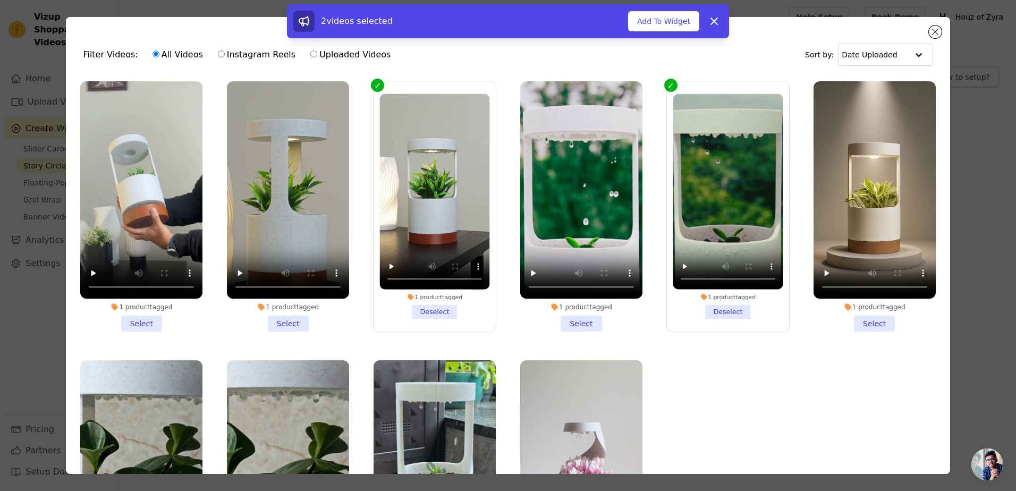
click at [574, 321] on li "1 product tagged Select" at bounding box center [581, 206] width 122 height 250
click at [0, 0] on input "1 product tagged Select" at bounding box center [0, 0] width 0 height 0
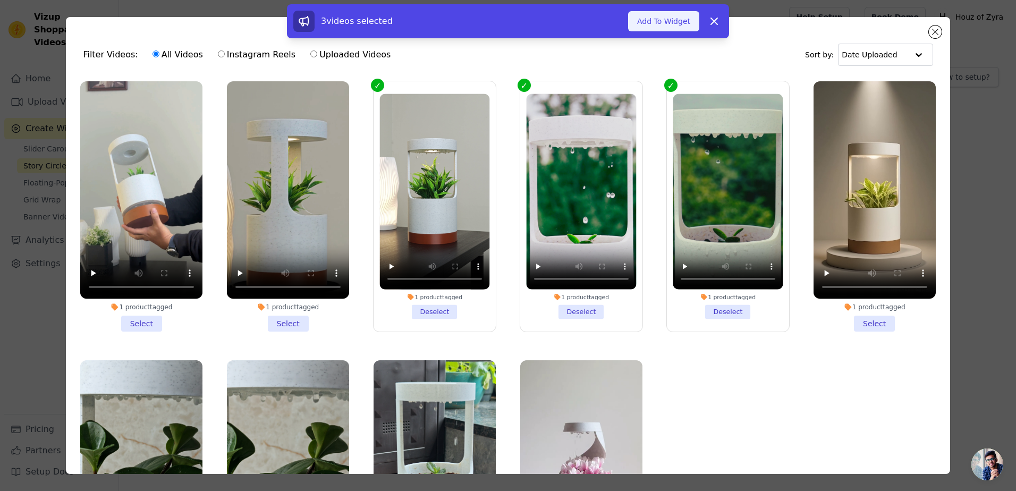
click at [662, 21] on button "Add To Widget" at bounding box center [663, 21] width 71 height 20
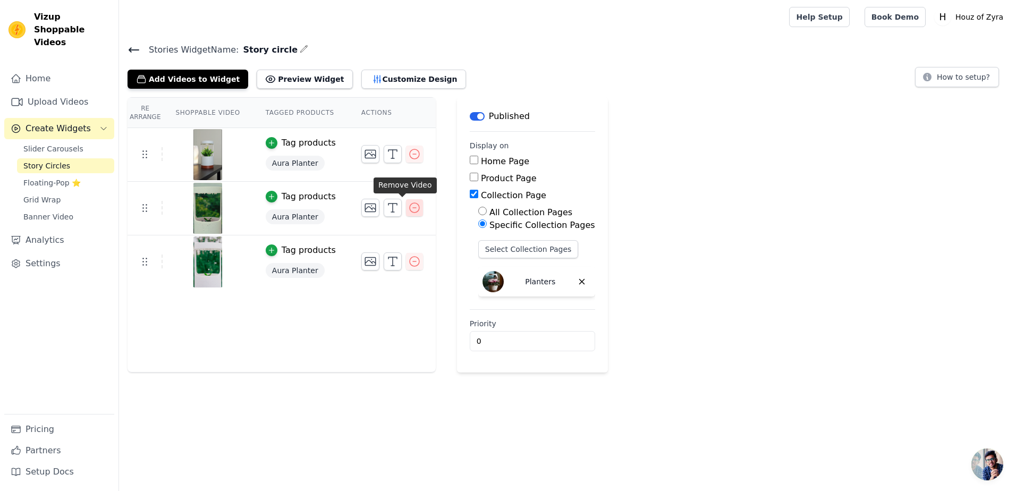
click at [408, 203] on icon "button" at bounding box center [414, 207] width 13 height 13
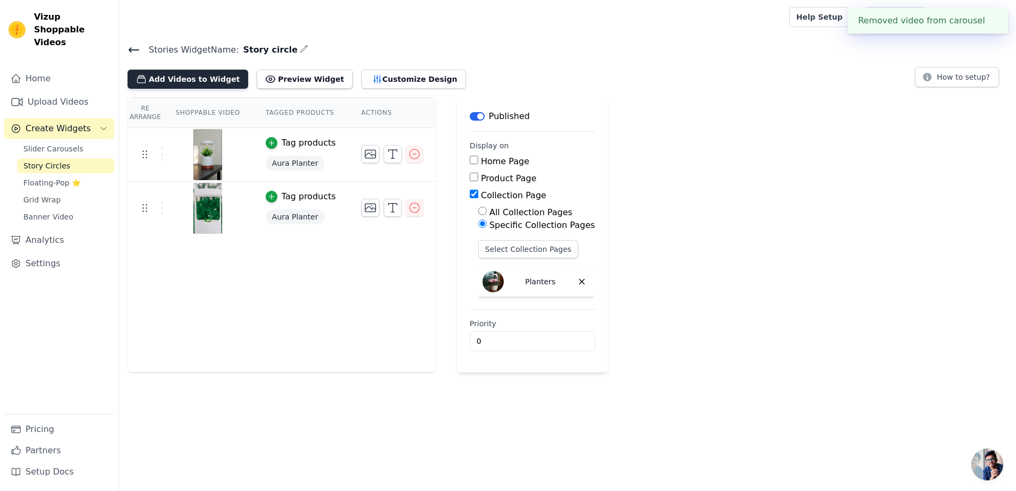
click at [182, 77] on button "Add Videos to Widget" at bounding box center [187, 79] width 121 height 19
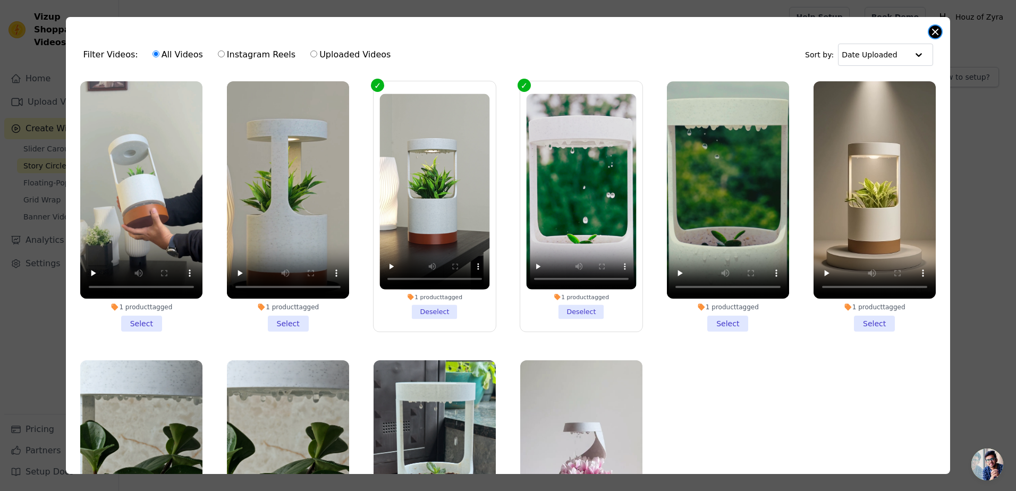
click at [935, 28] on button "Close modal" at bounding box center [934, 31] width 13 height 13
